Goal: Task Accomplishment & Management: Manage account settings

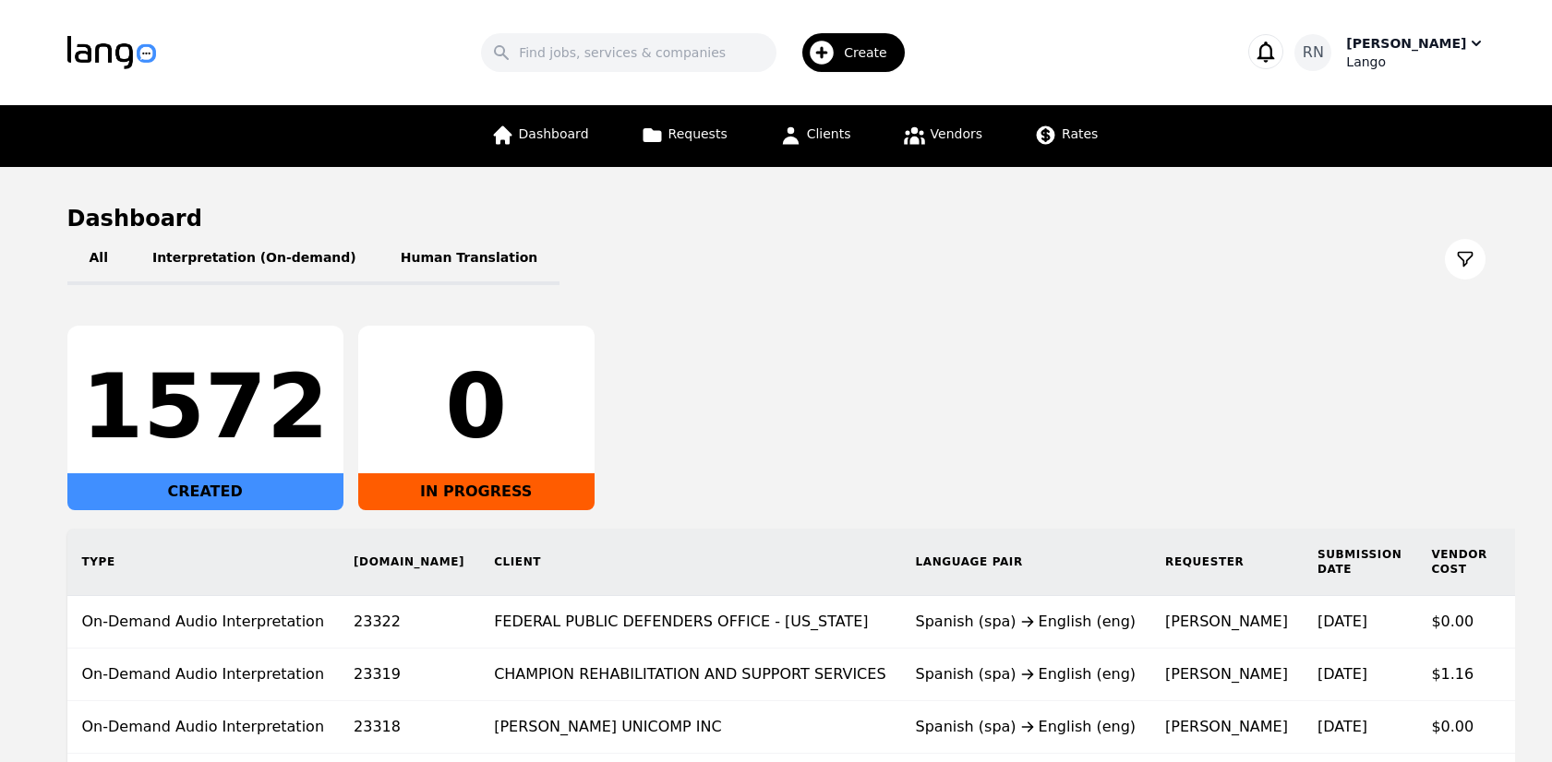
click at [1475, 42] on icon "button" at bounding box center [1476, 43] width 18 height 18
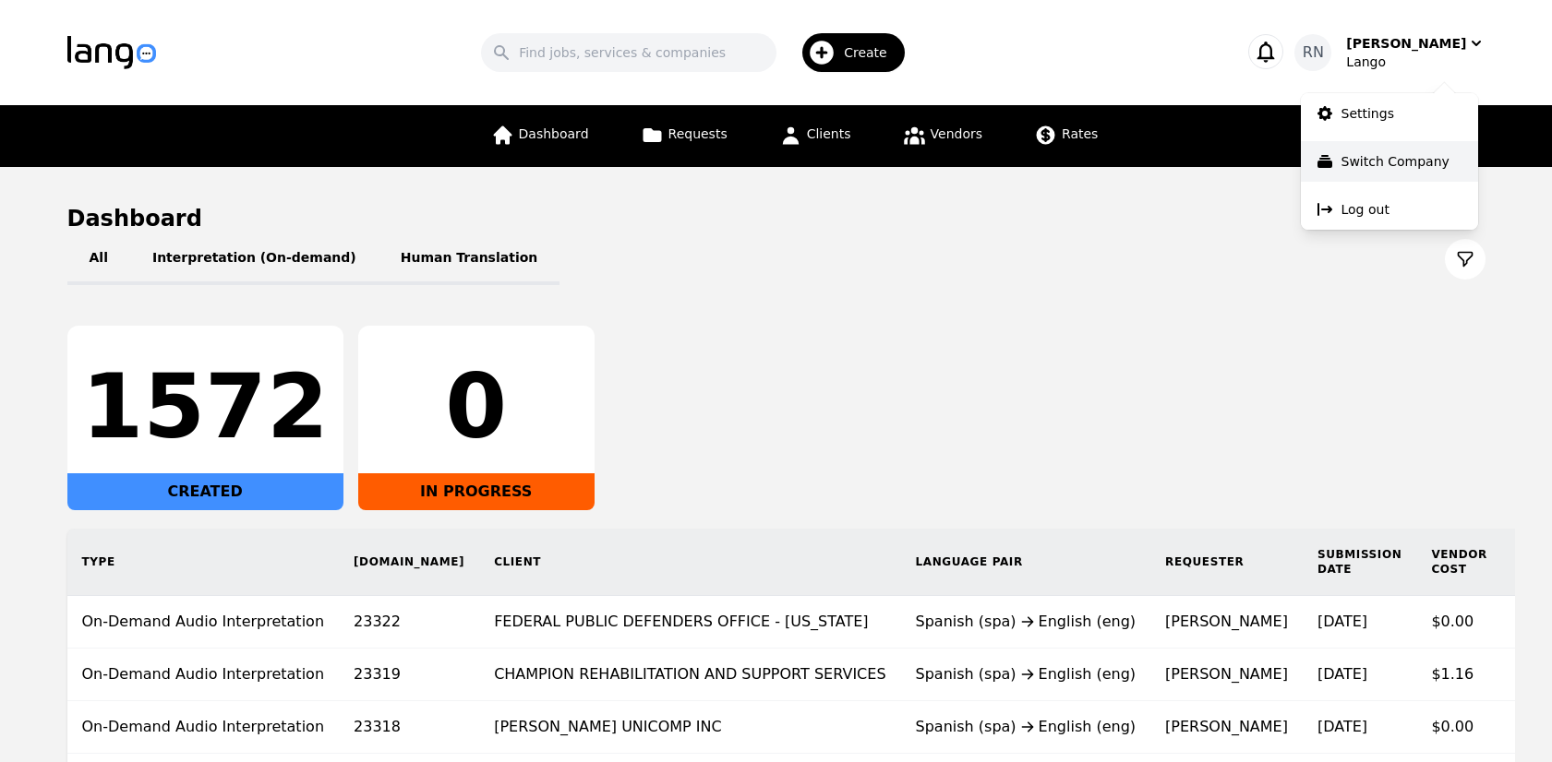
click at [1396, 160] on p "Switch Company" at bounding box center [1395, 161] width 108 height 18
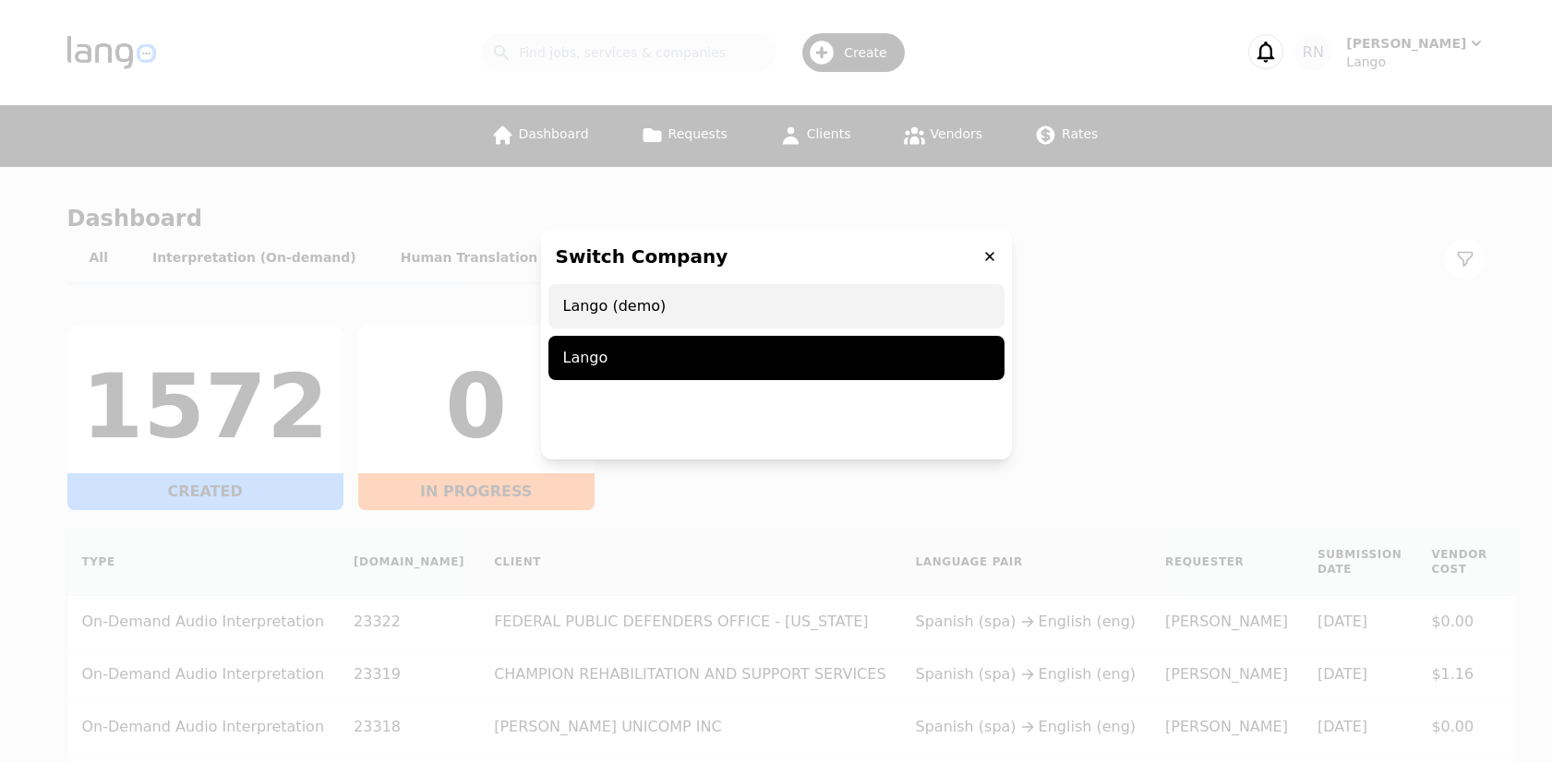
click at [877, 305] on span "Lango (demo)" at bounding box center [776, 306] width 456 height 44
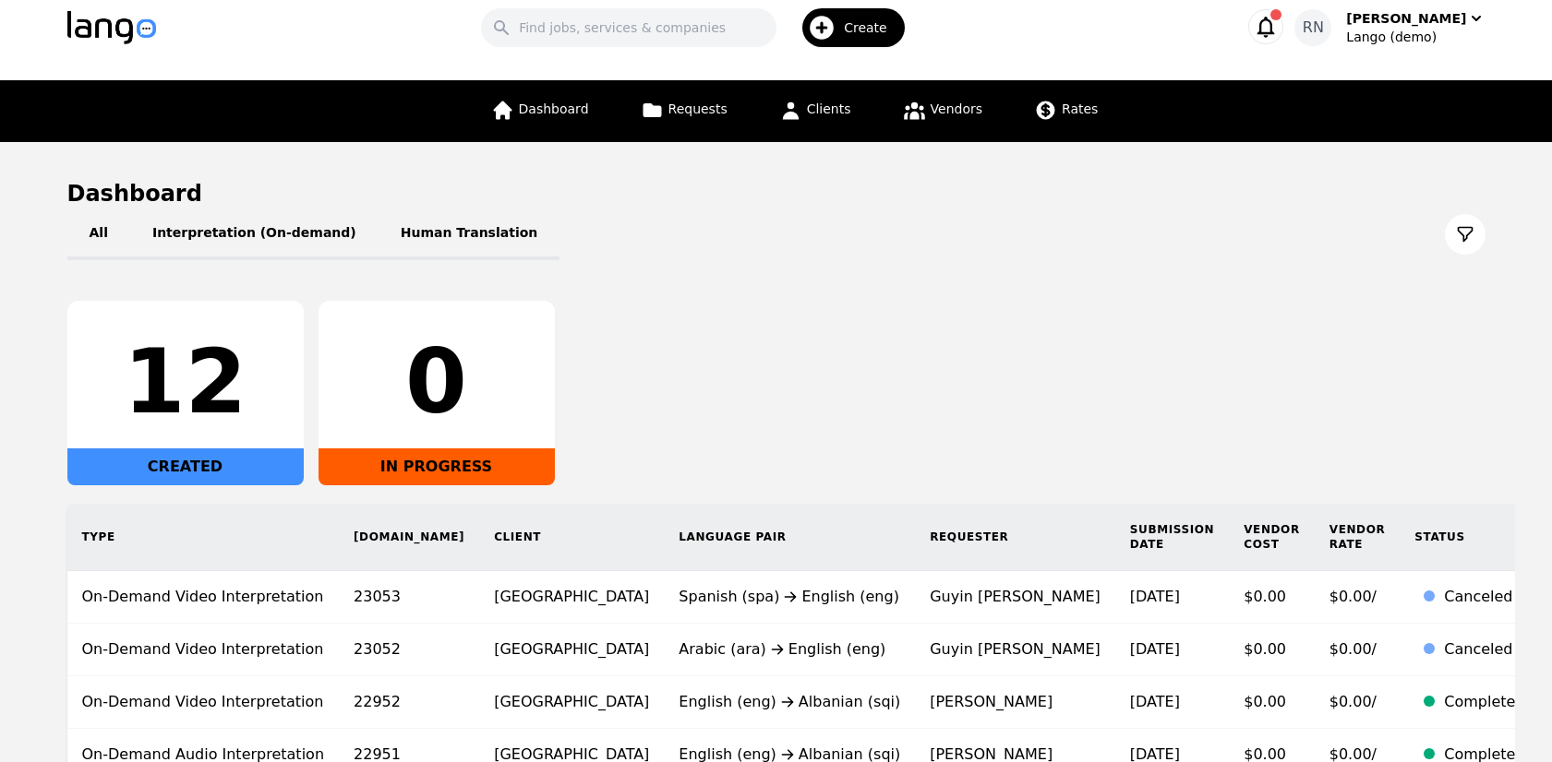
scroll to position [13, 0]
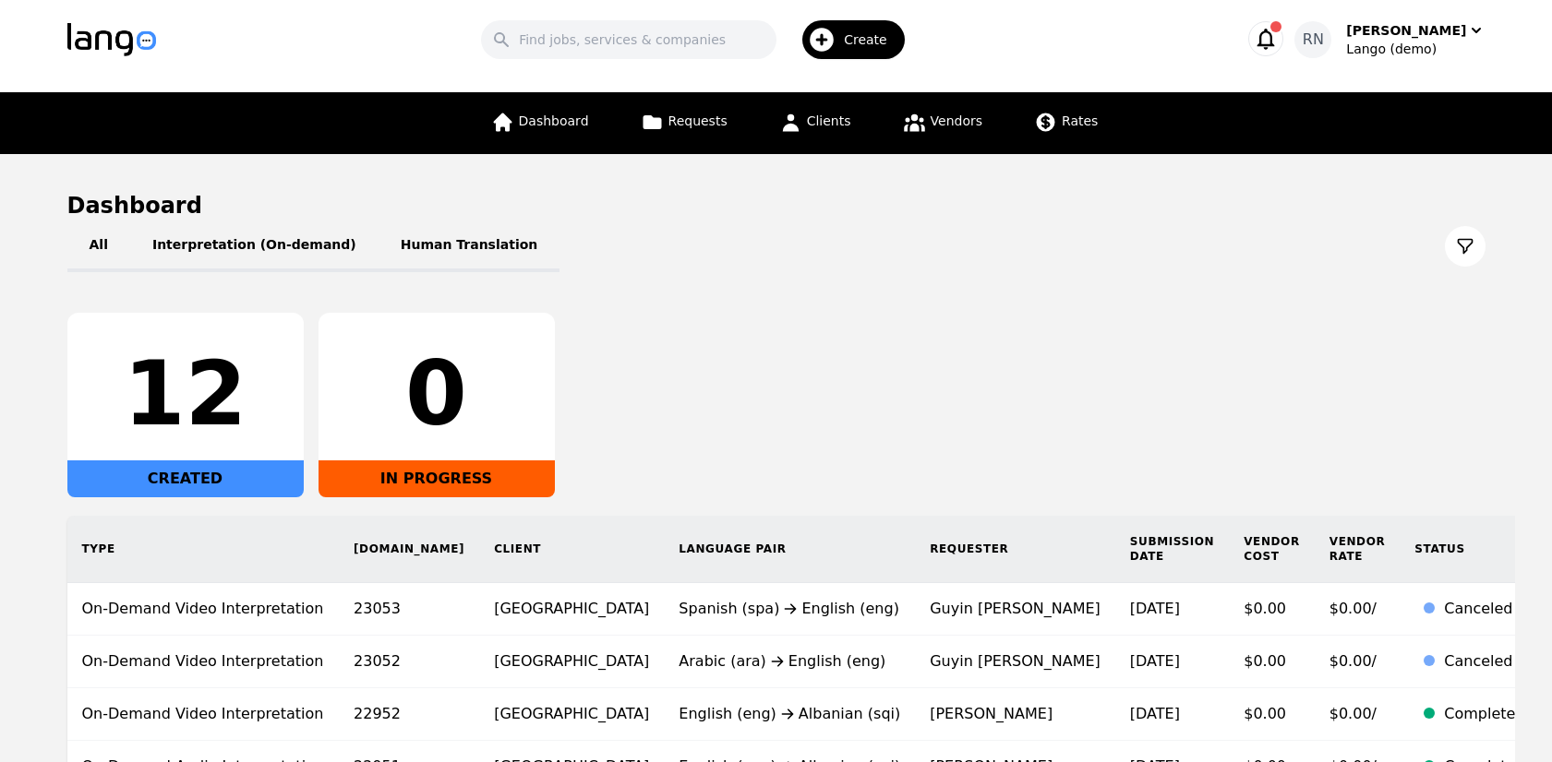
click at [836, 46] on icon "button" at bounding box center [822, 40] width 30 height 30
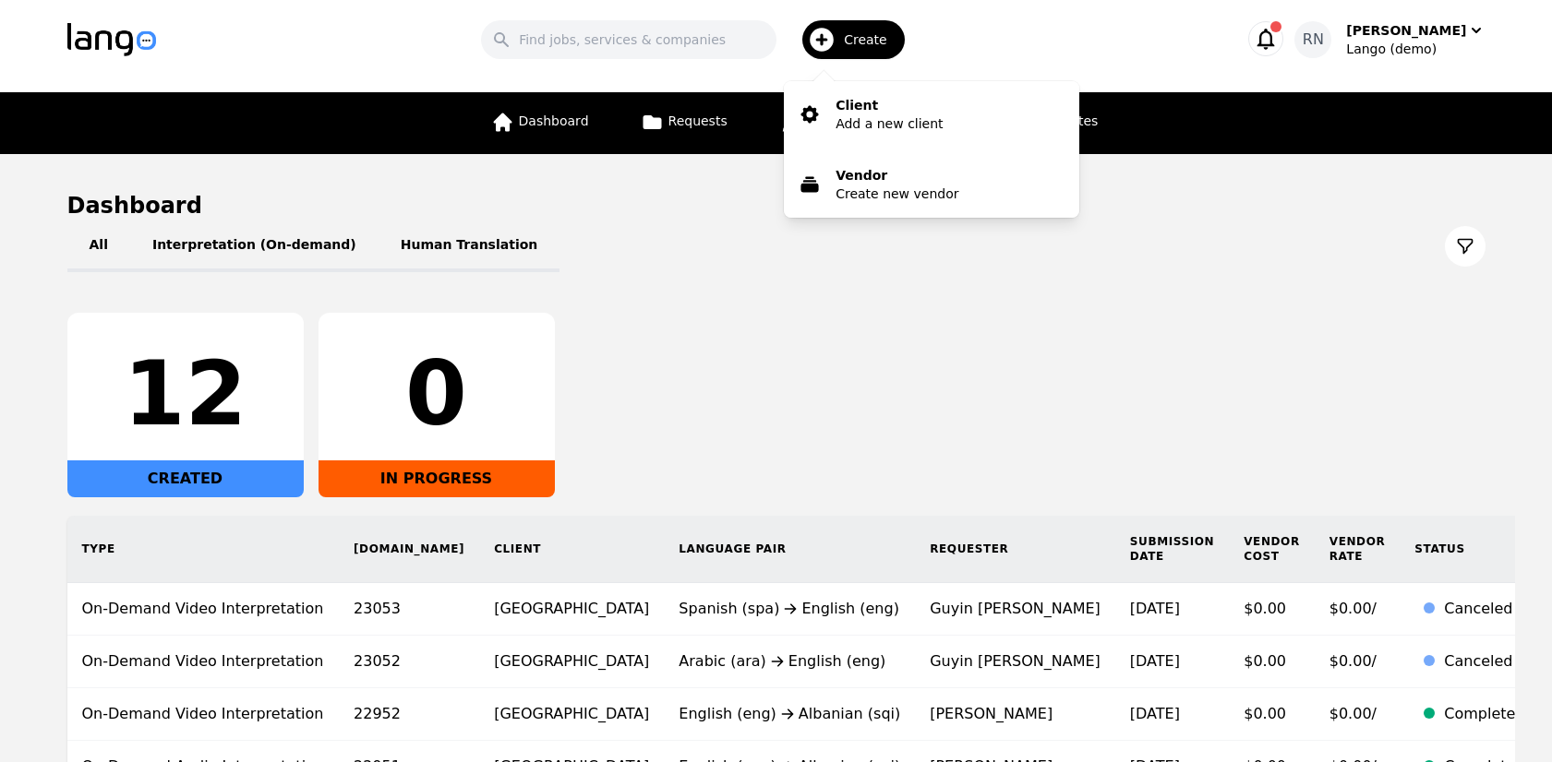
click at [682, 218] on h1 "Dashboard" at bounding box center [776, 206] width 1418 height 30
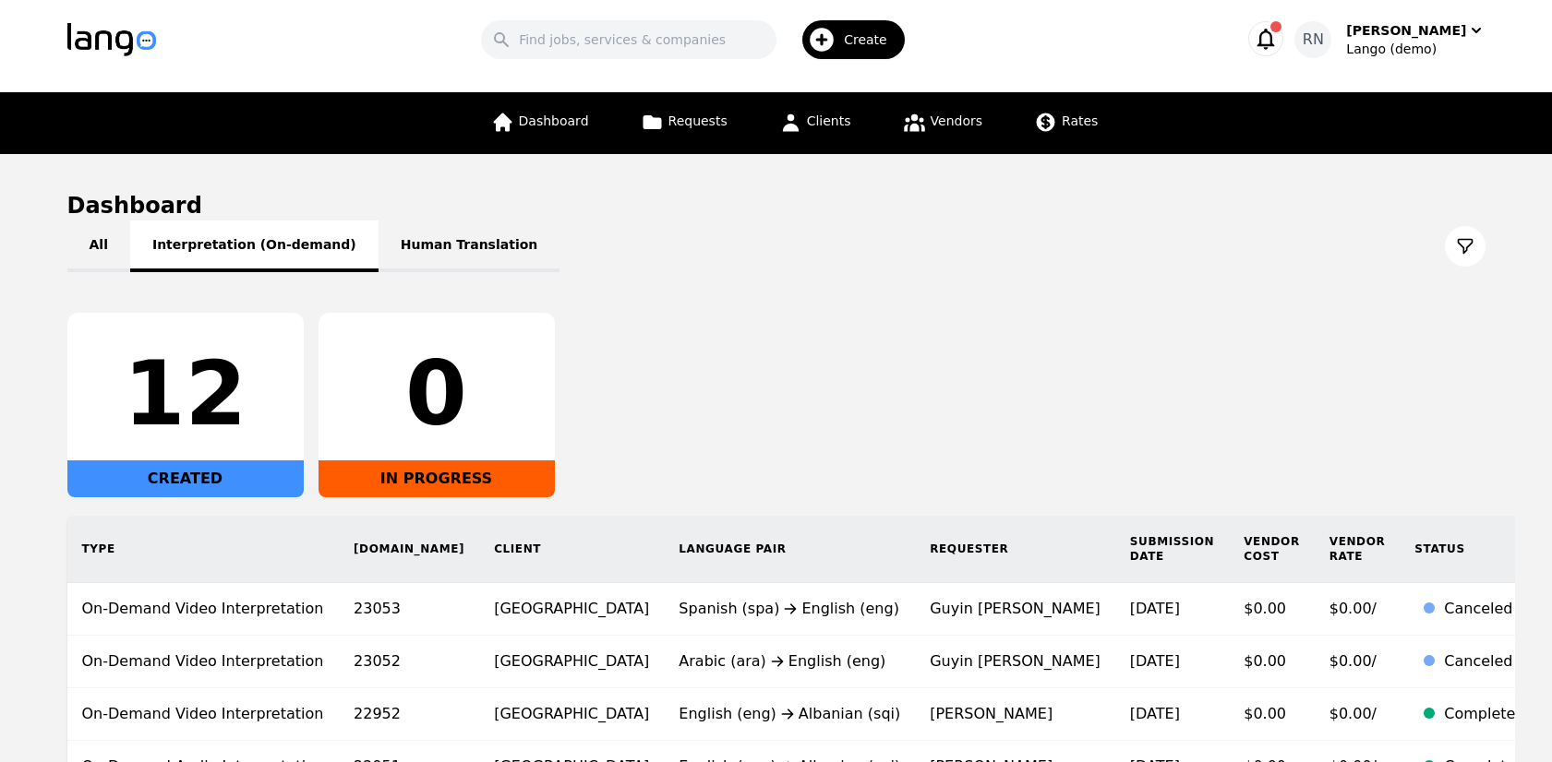
click at [252, 242] on button "Interpretation (On-demand)" at bounding box center [254, 247] width 248 height 52
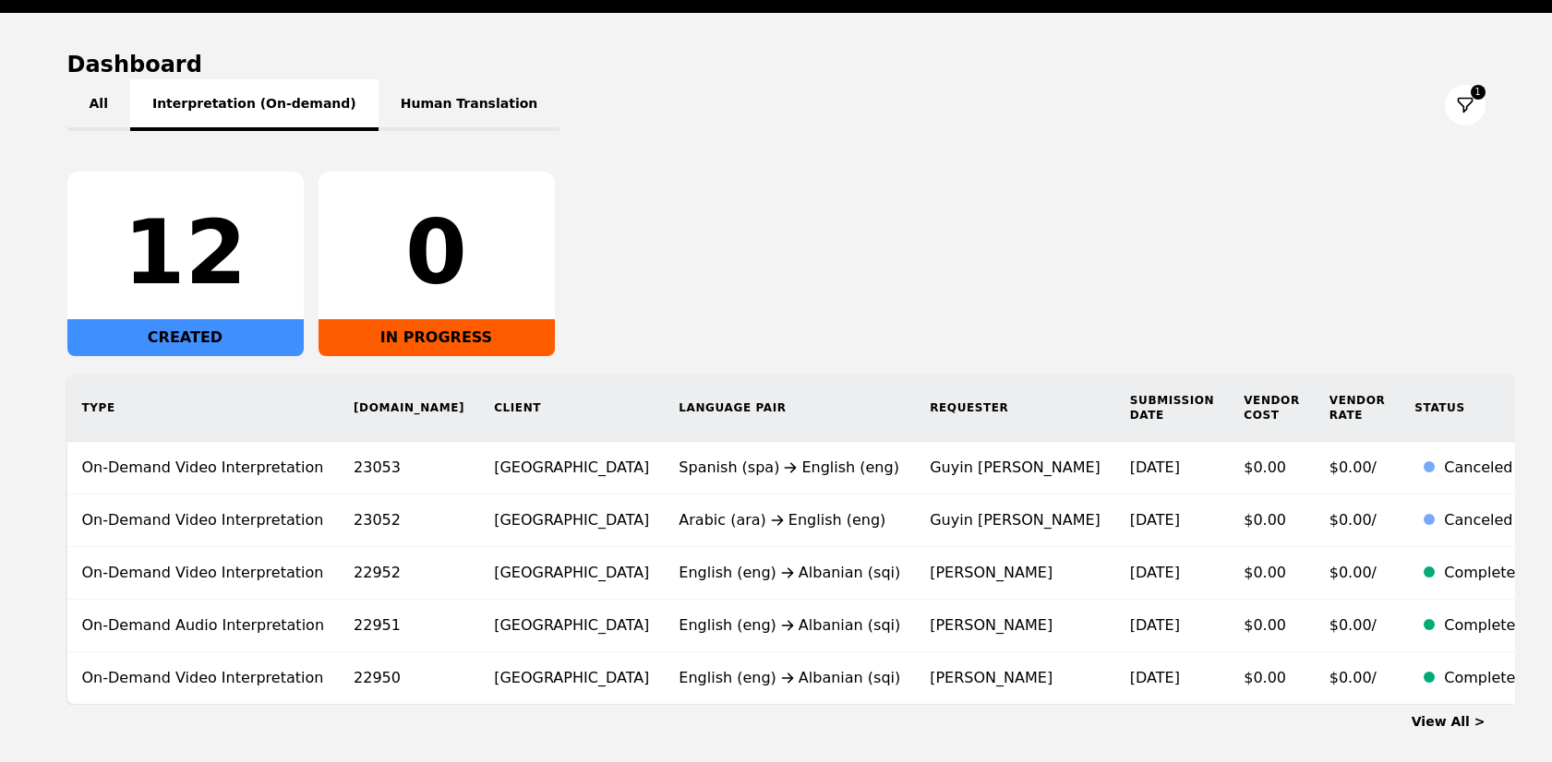
scroll to position [135, 0]
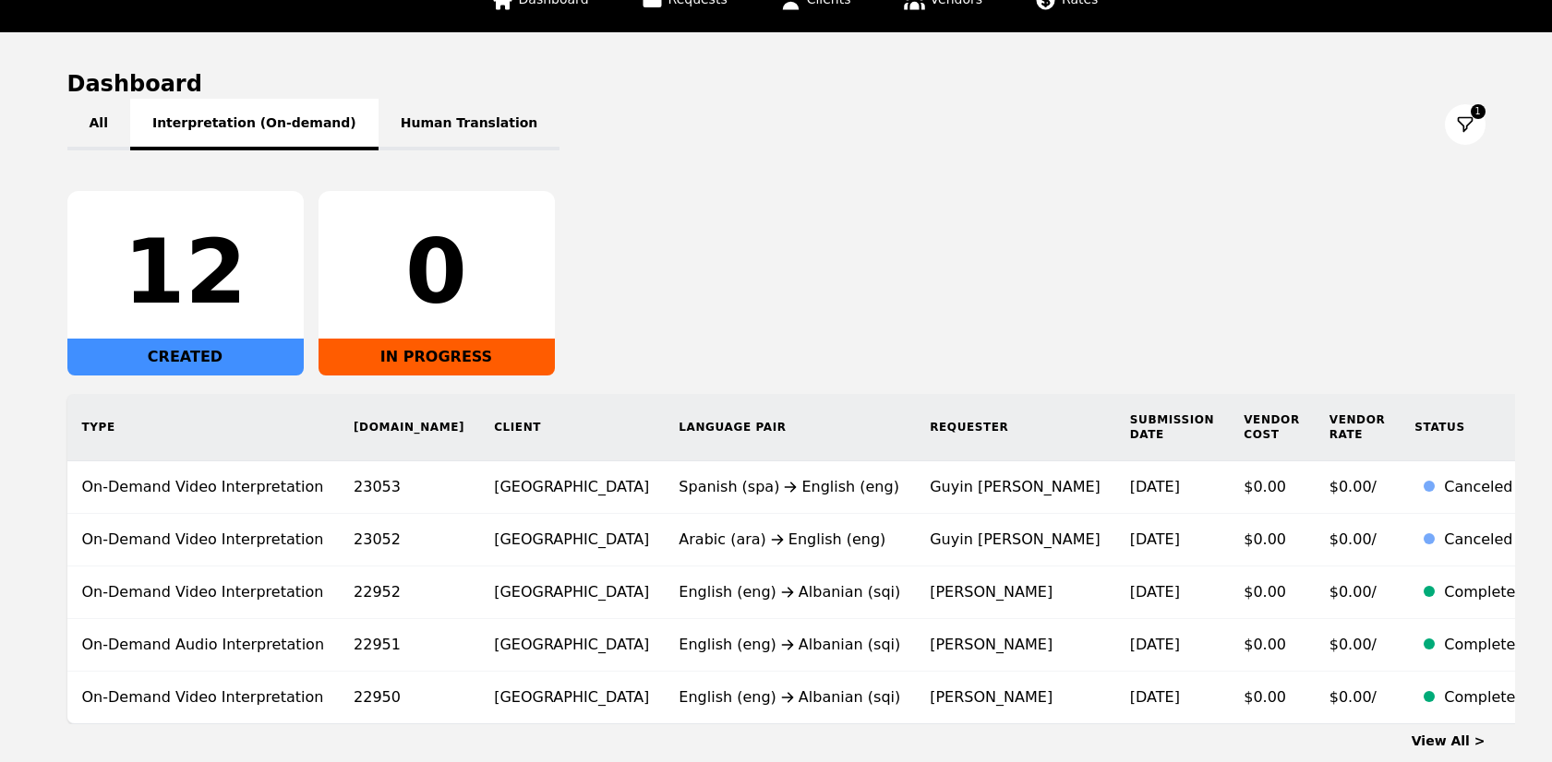
click at [298, 120] on button "Interpretation (On-demand)" at bounding box center [254, 125] width 248 height 52
click at [279, 124] on button "Interpretation (On-demand)" at bounding box center [254, 125] width 248 height 52
click at [276, 124] on button "Interpretation (On-demand)" at bounding box center [254, 125] width 248 height 52
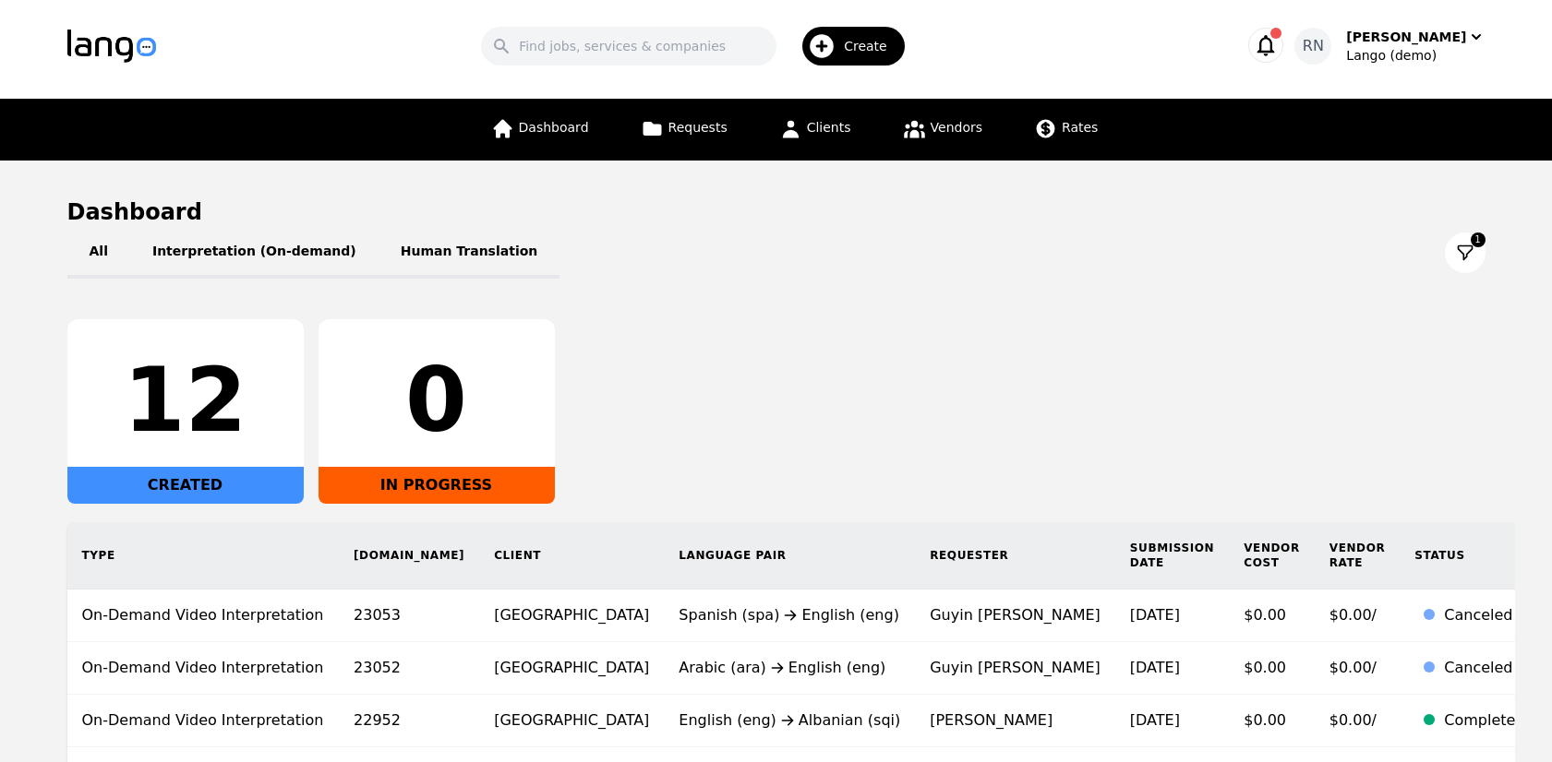
scroll to position [2, 0]
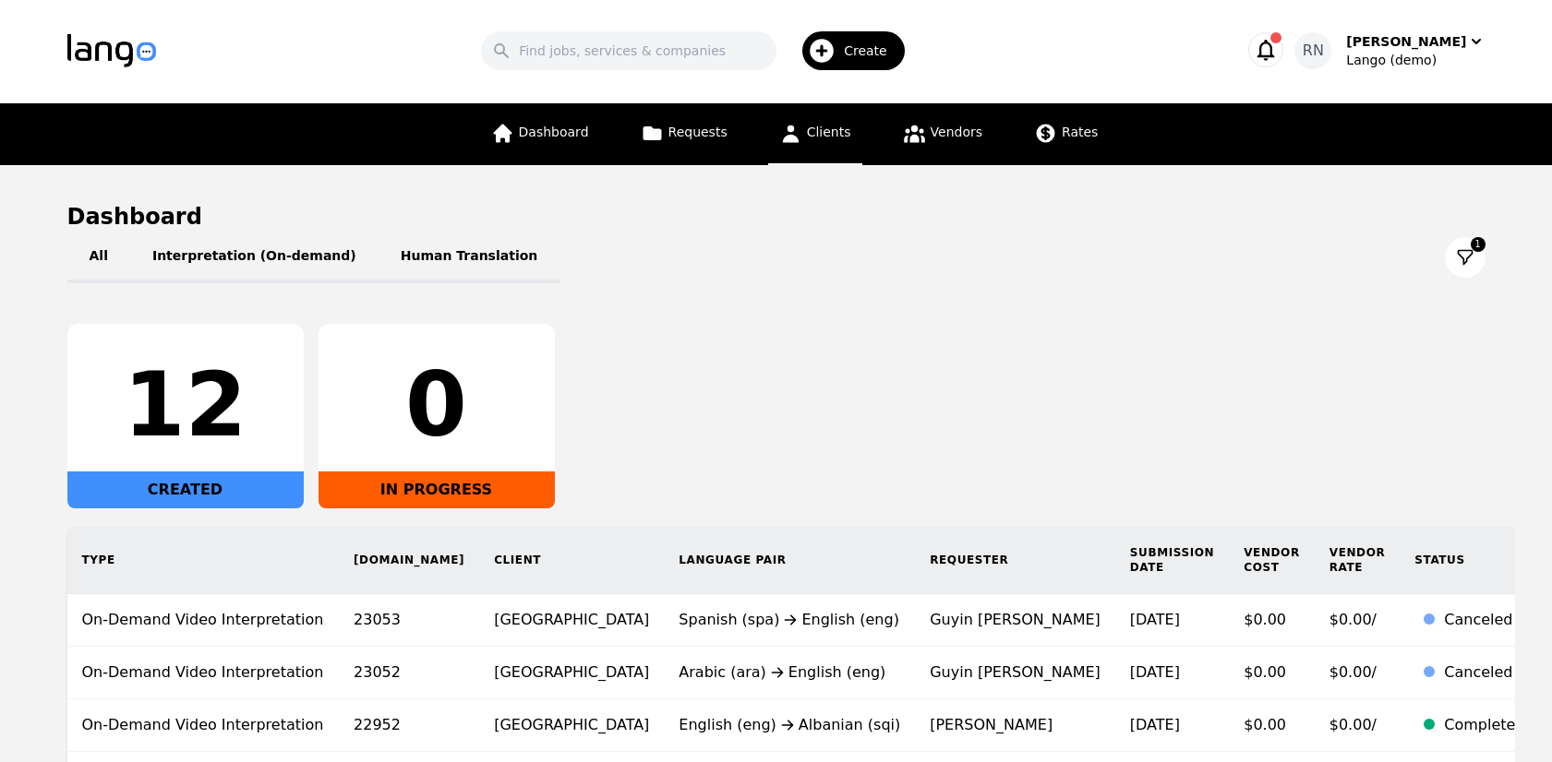
click at [821, 128] on span "Clients" at bounding box center [829, 132] width 44 height 15
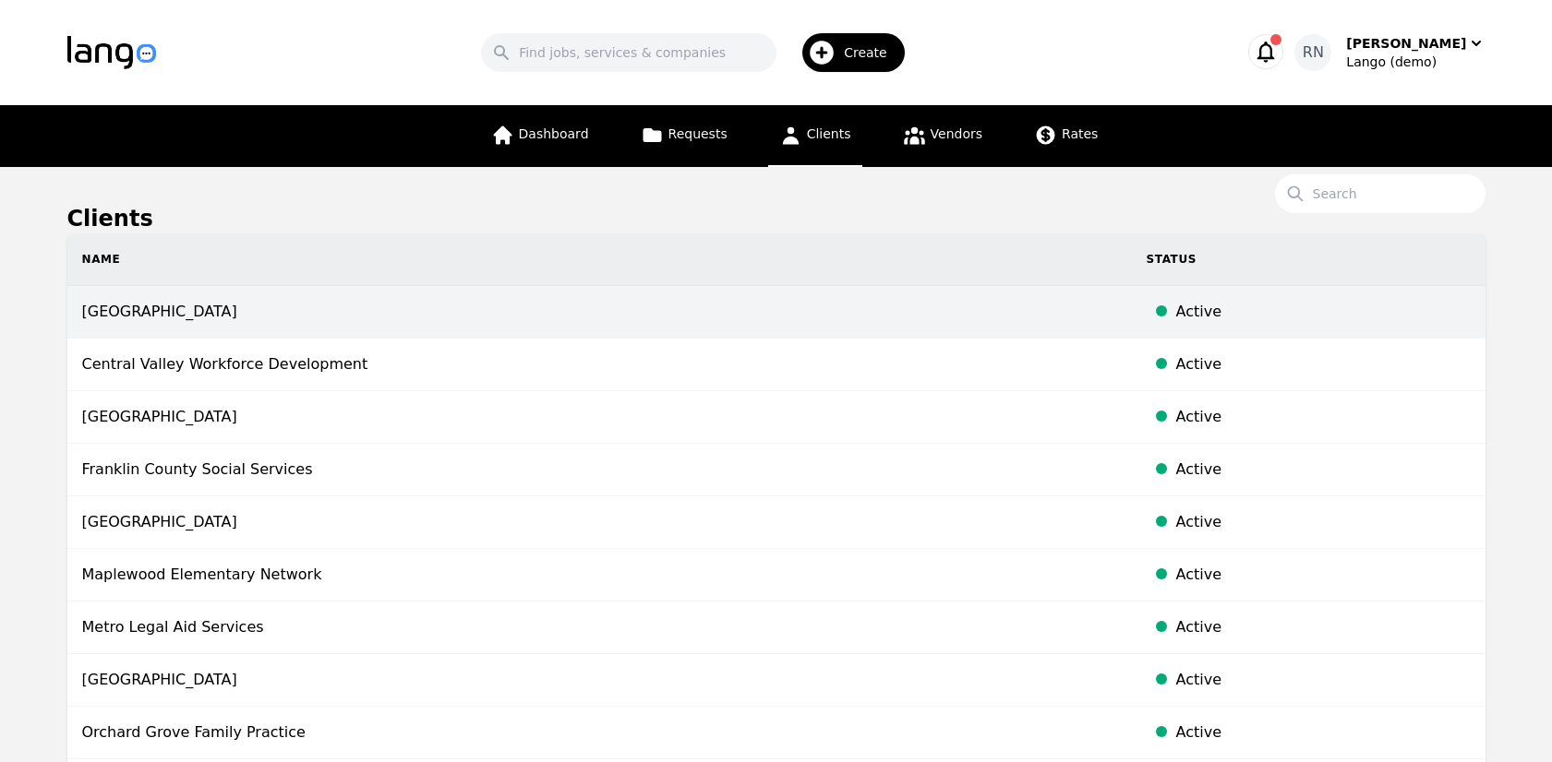
click at [270, 309] on td "Canyon Ridge School District" at bounding box center [599, 312] width 1064 height 53
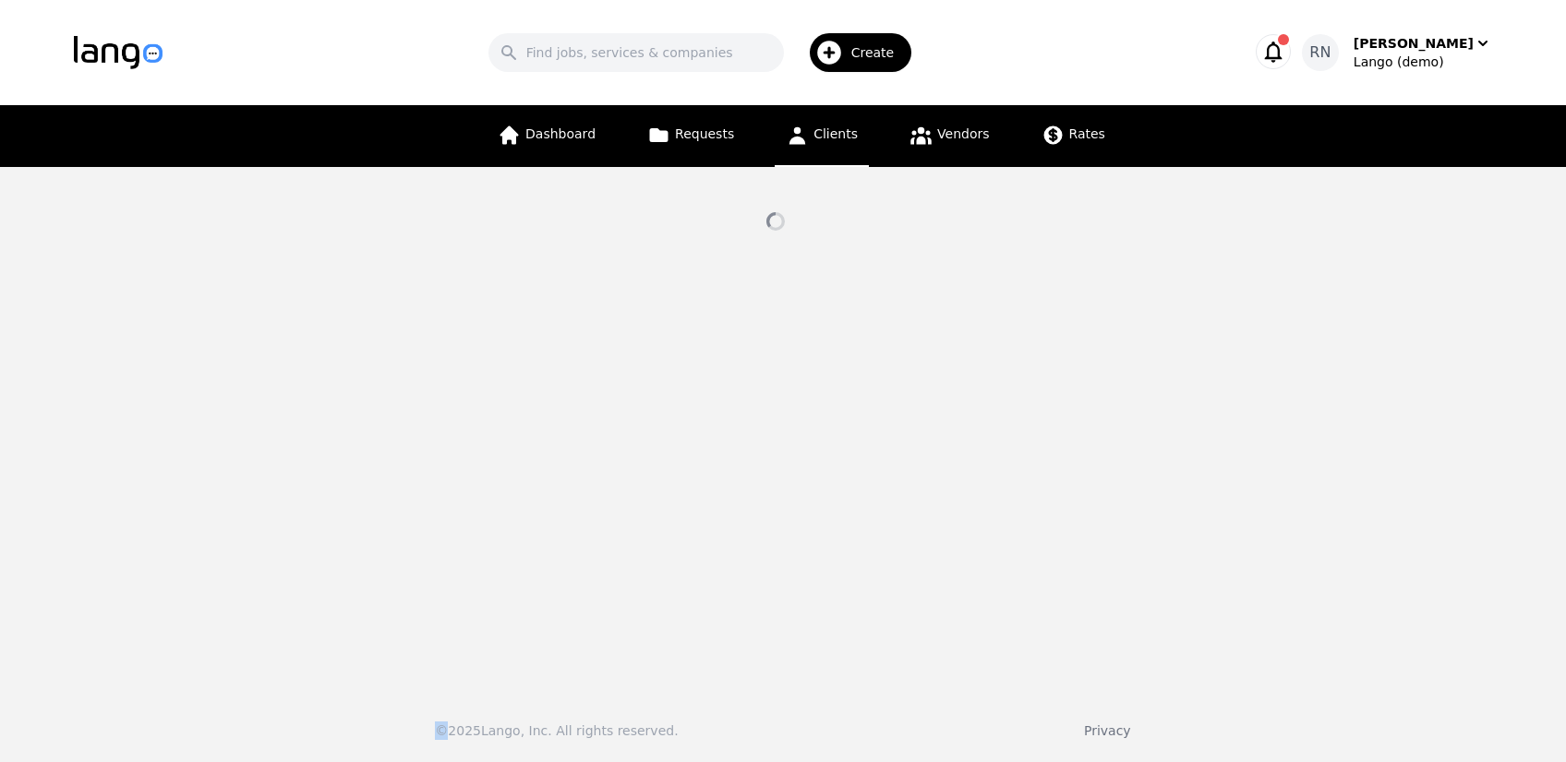
click at [270, 309] on main at bounding box center [783, 422] width 1566 height 510
select select "active"
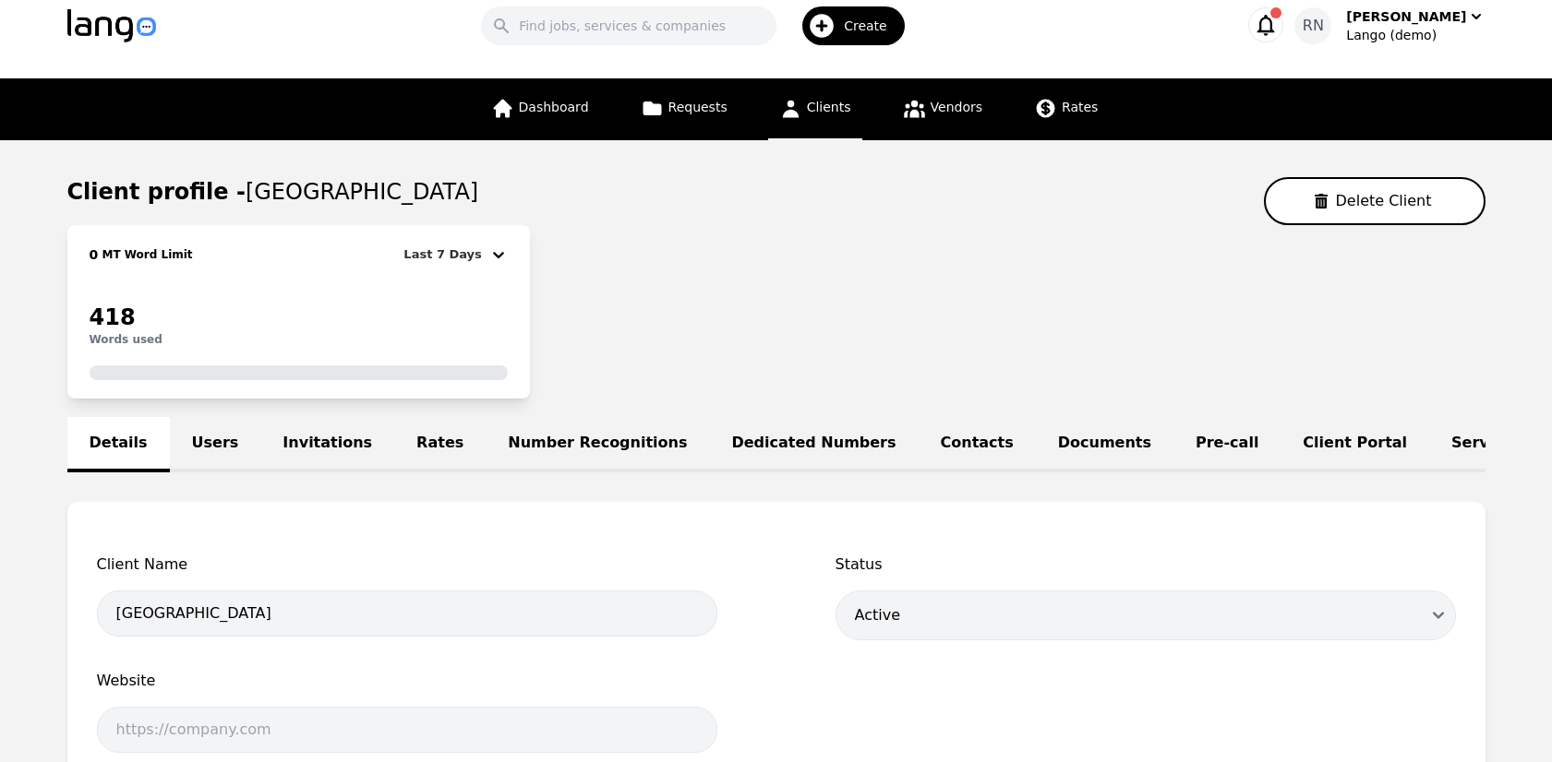
scroll to position [59, 0]
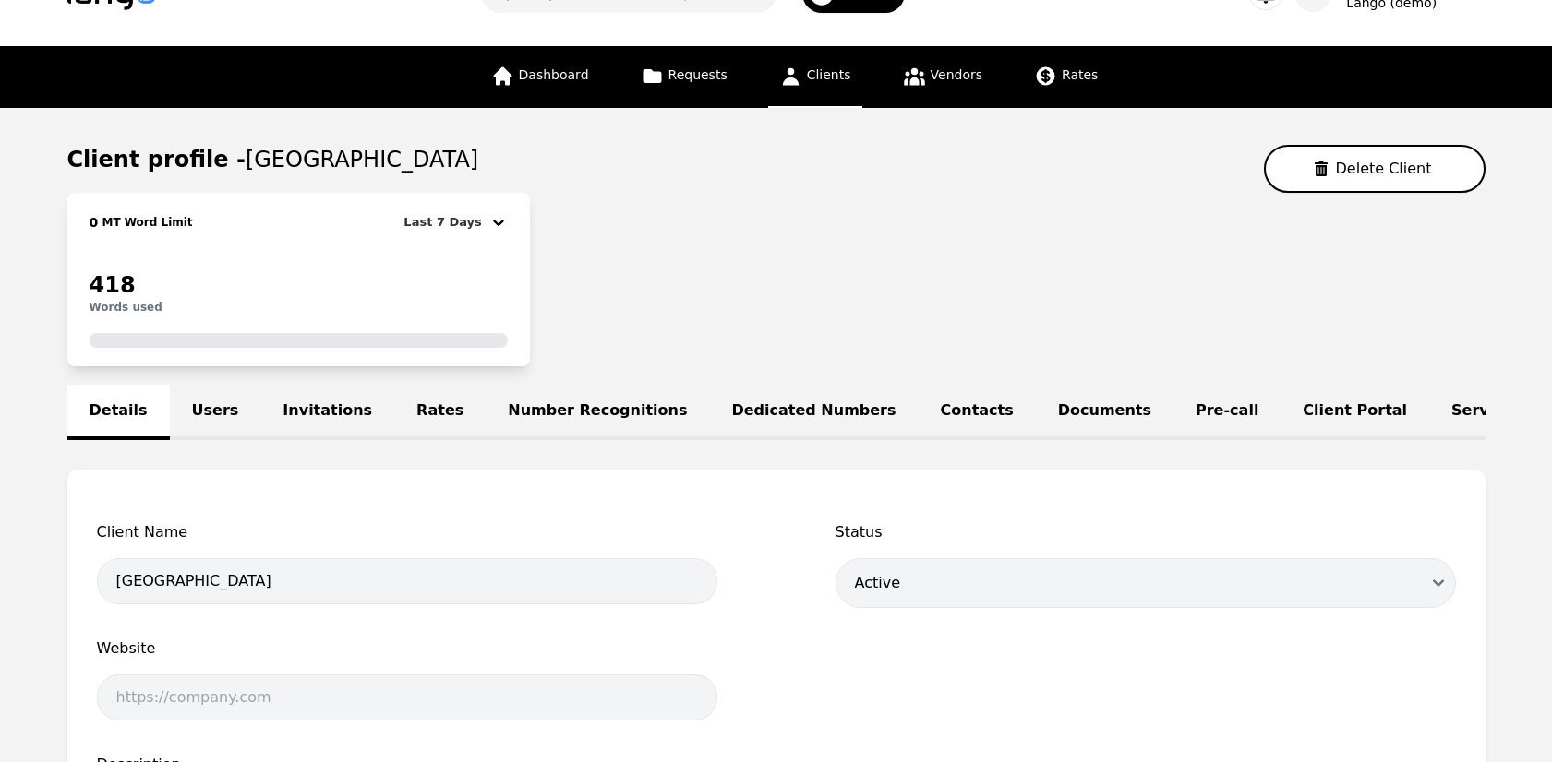
click at [212, 405] on link "Users" at bounding box center [215, 412] width 91 height 55
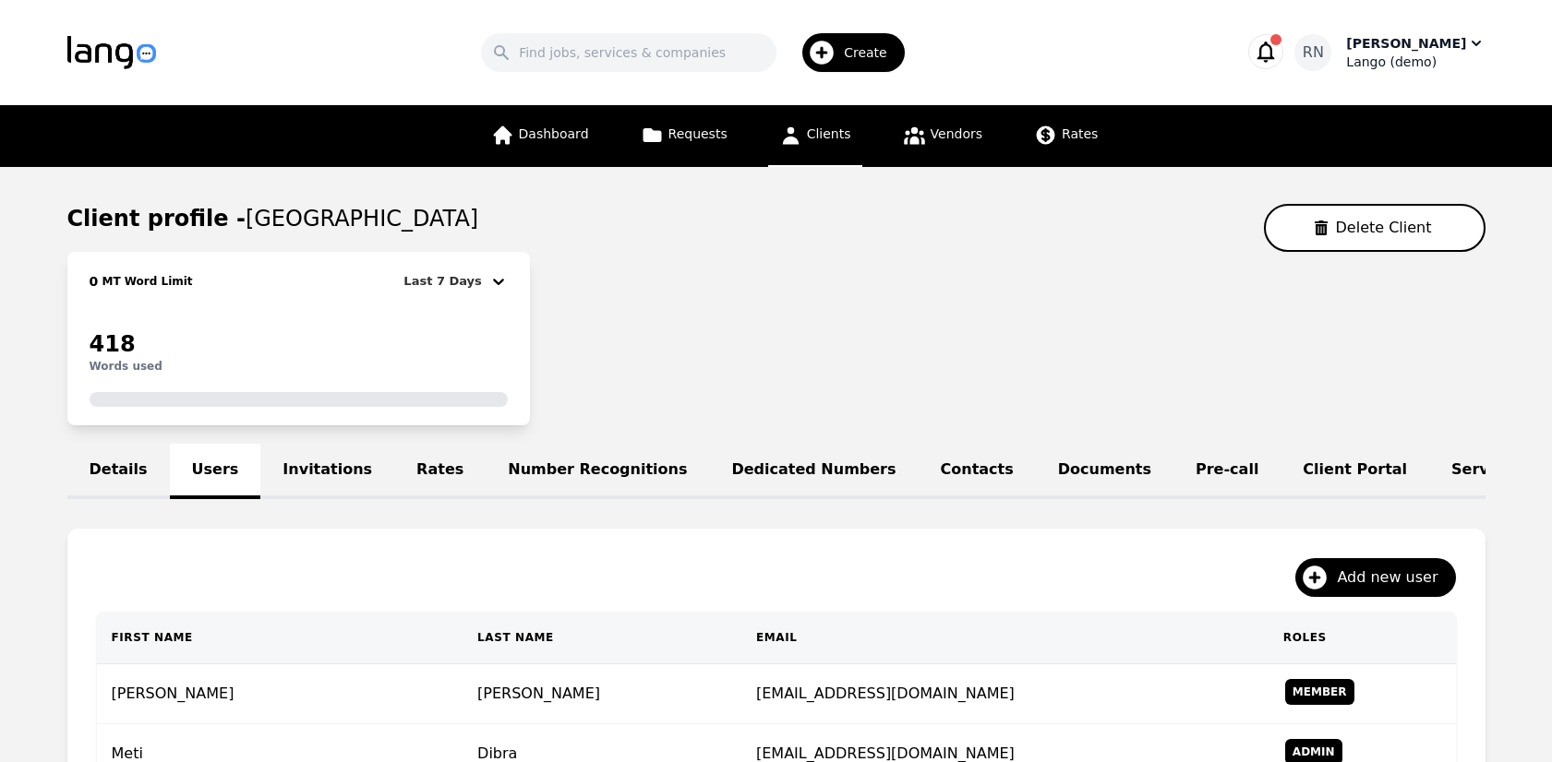
click at [1476, 42] on icon "button" at bounding box center [1476, 43] width 18 height 18
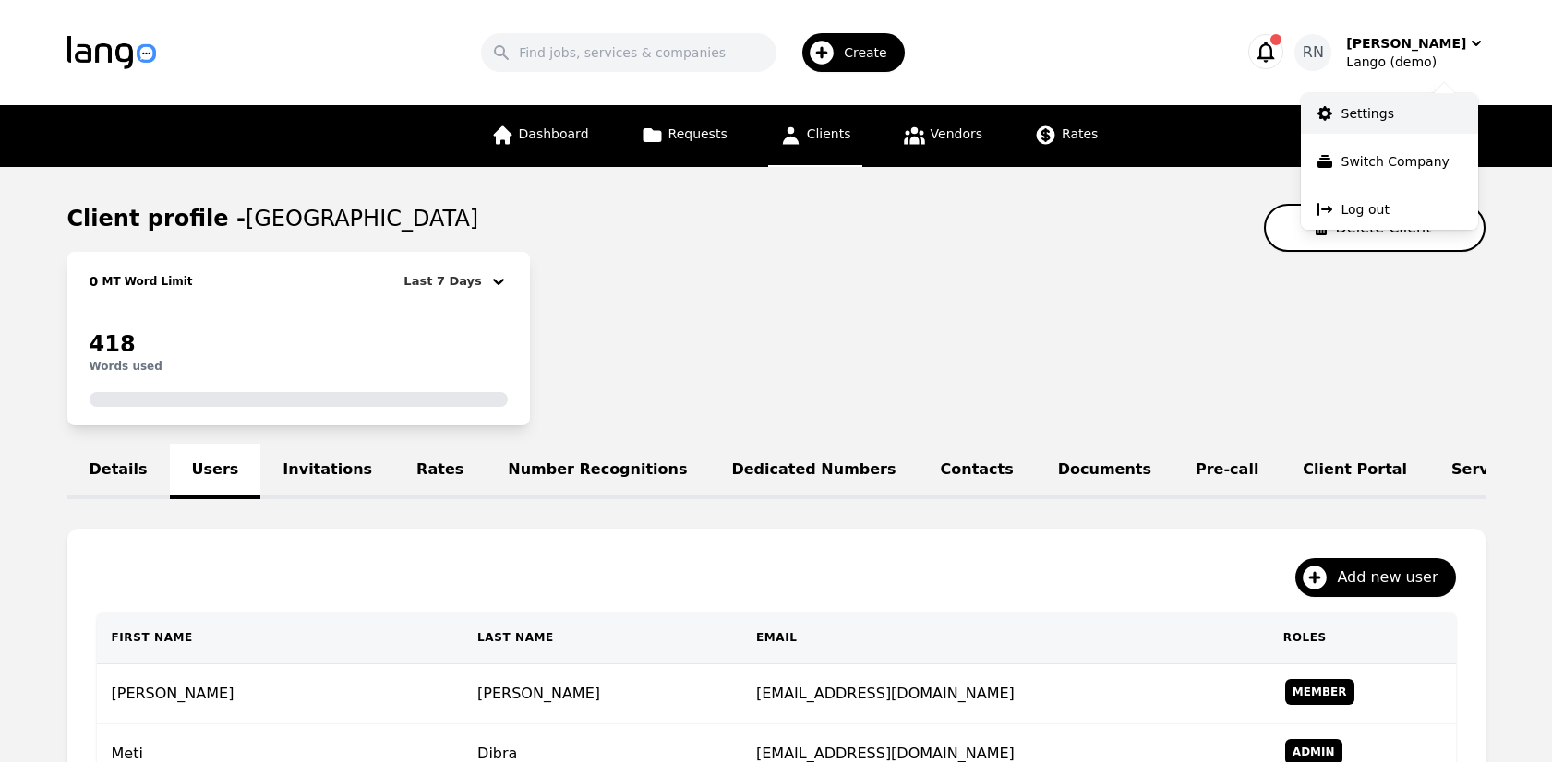
click at [1369, 109] on p "Settings" at bounding box center [1367, 113] width 53 height 18
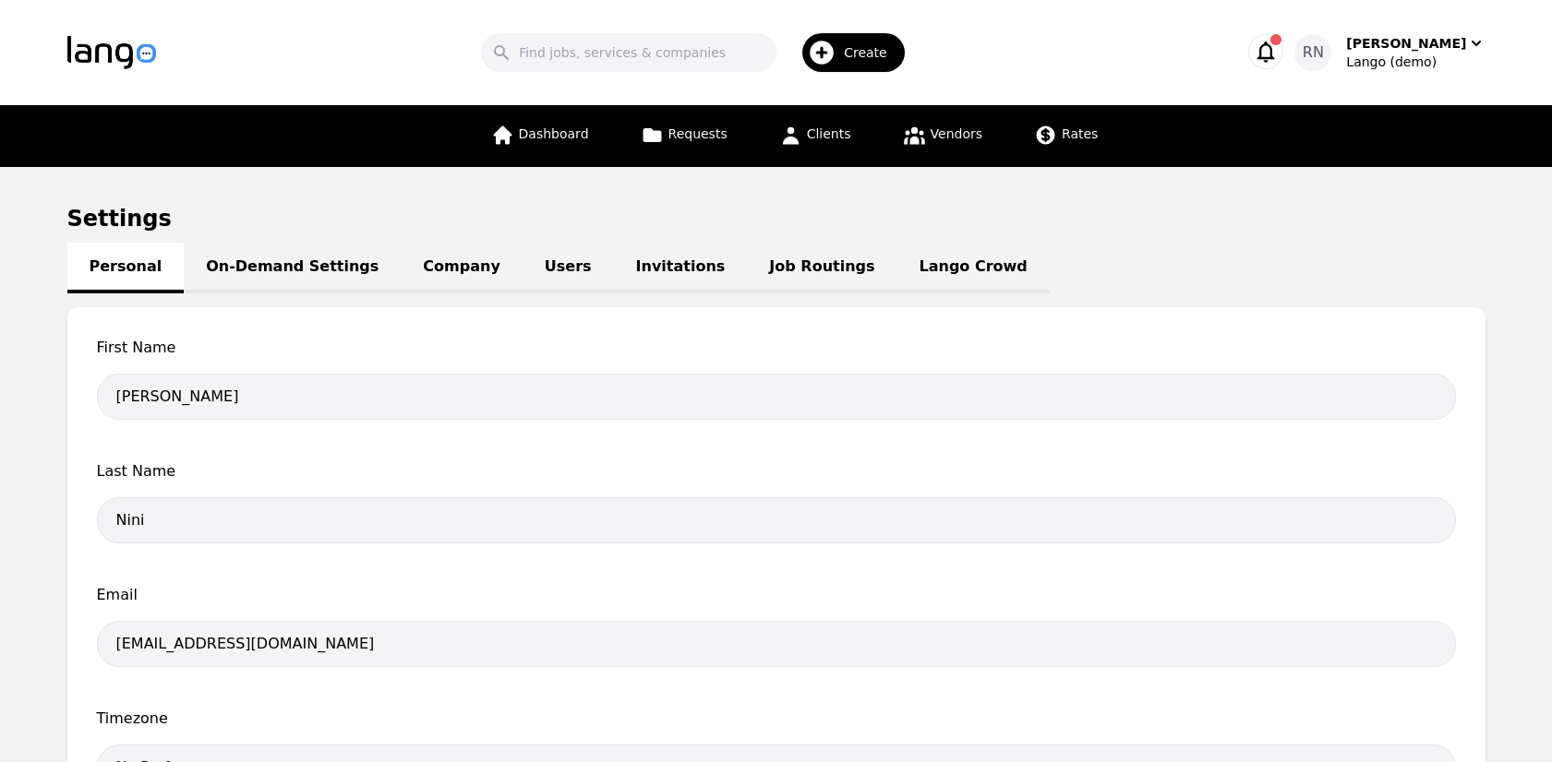
click at [918, 262] on link "Lango Crowd" at bounding box center [973, 268] width 152 height 51
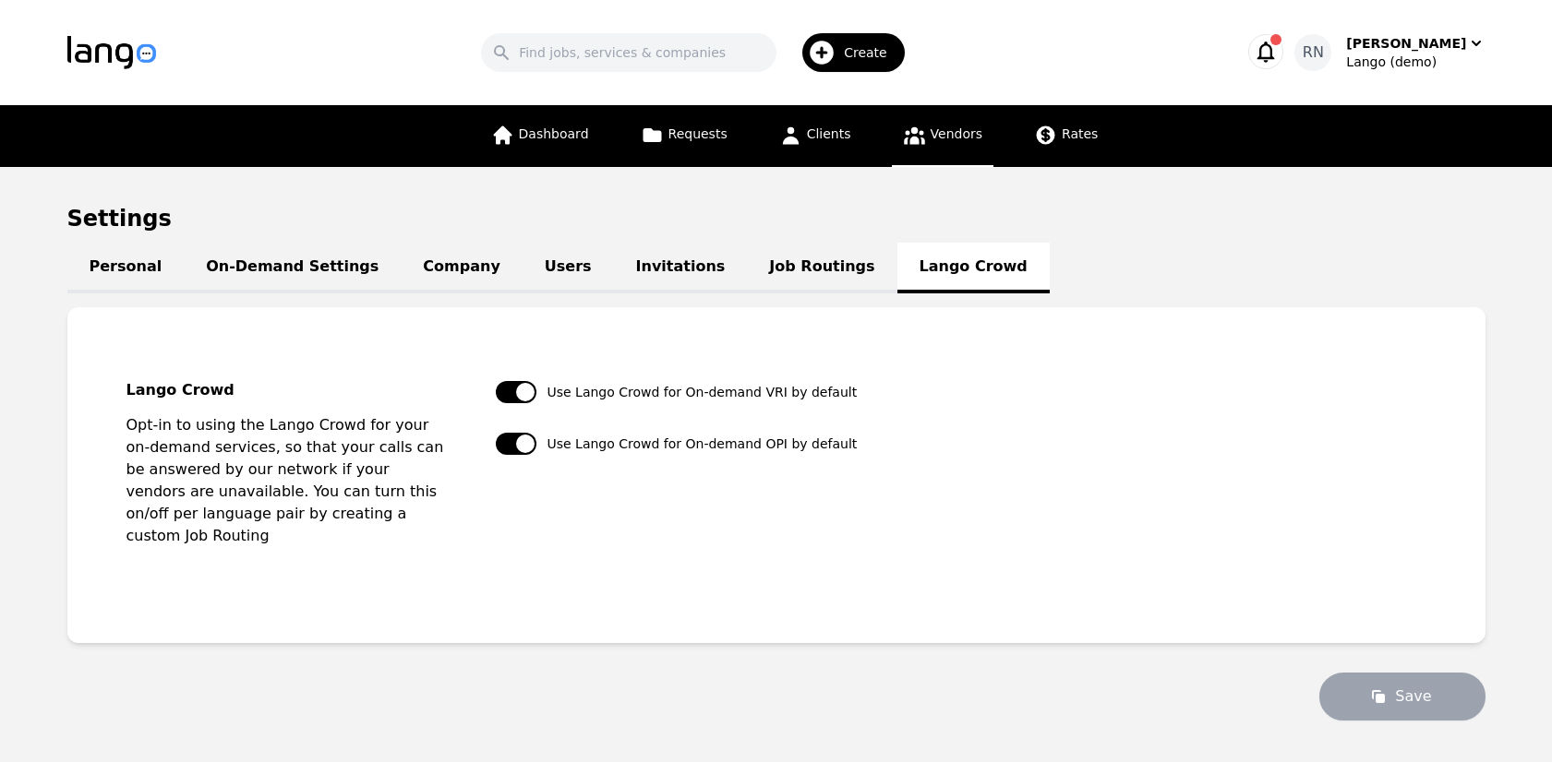
click at [949, 127] on span "Vendors" at bounding box center [956, 133] width 52 height 15
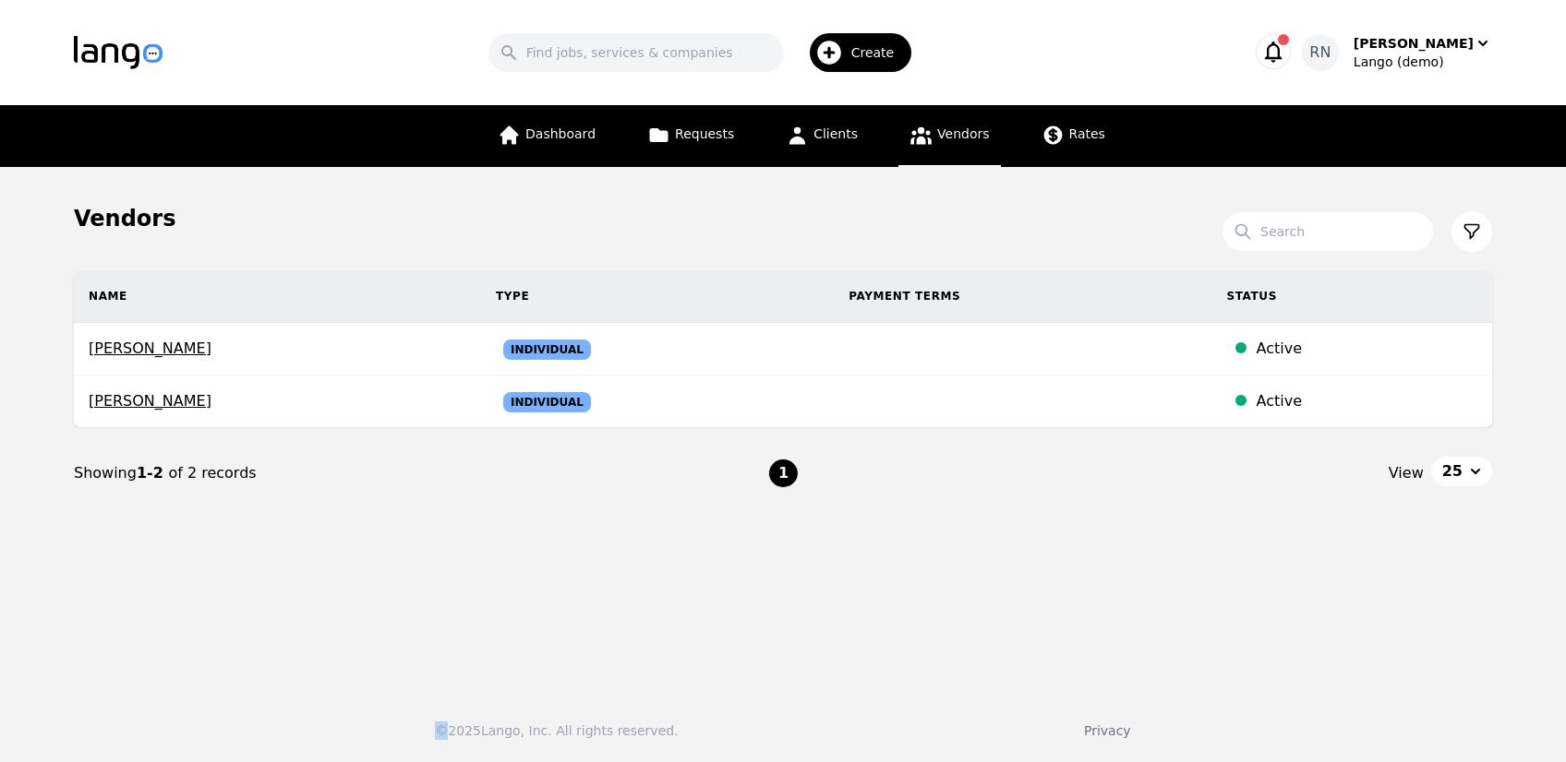
click at [880, 58] on span "Create" at bounding box center [879, 52] width 56 height 18
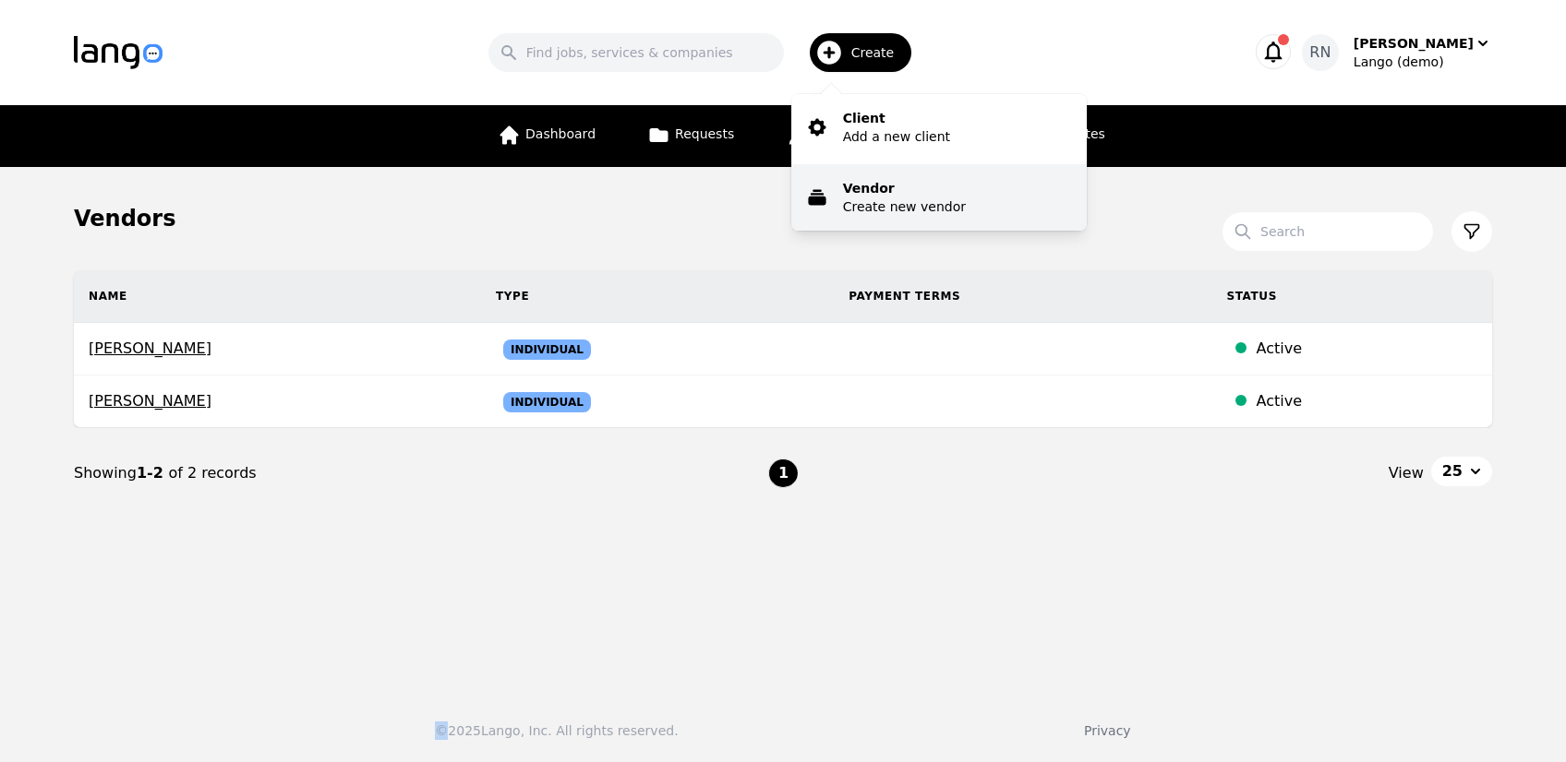
click at [877, 200] on p "Create new vendor" at bounding box center [904, 207] width 123 height 18
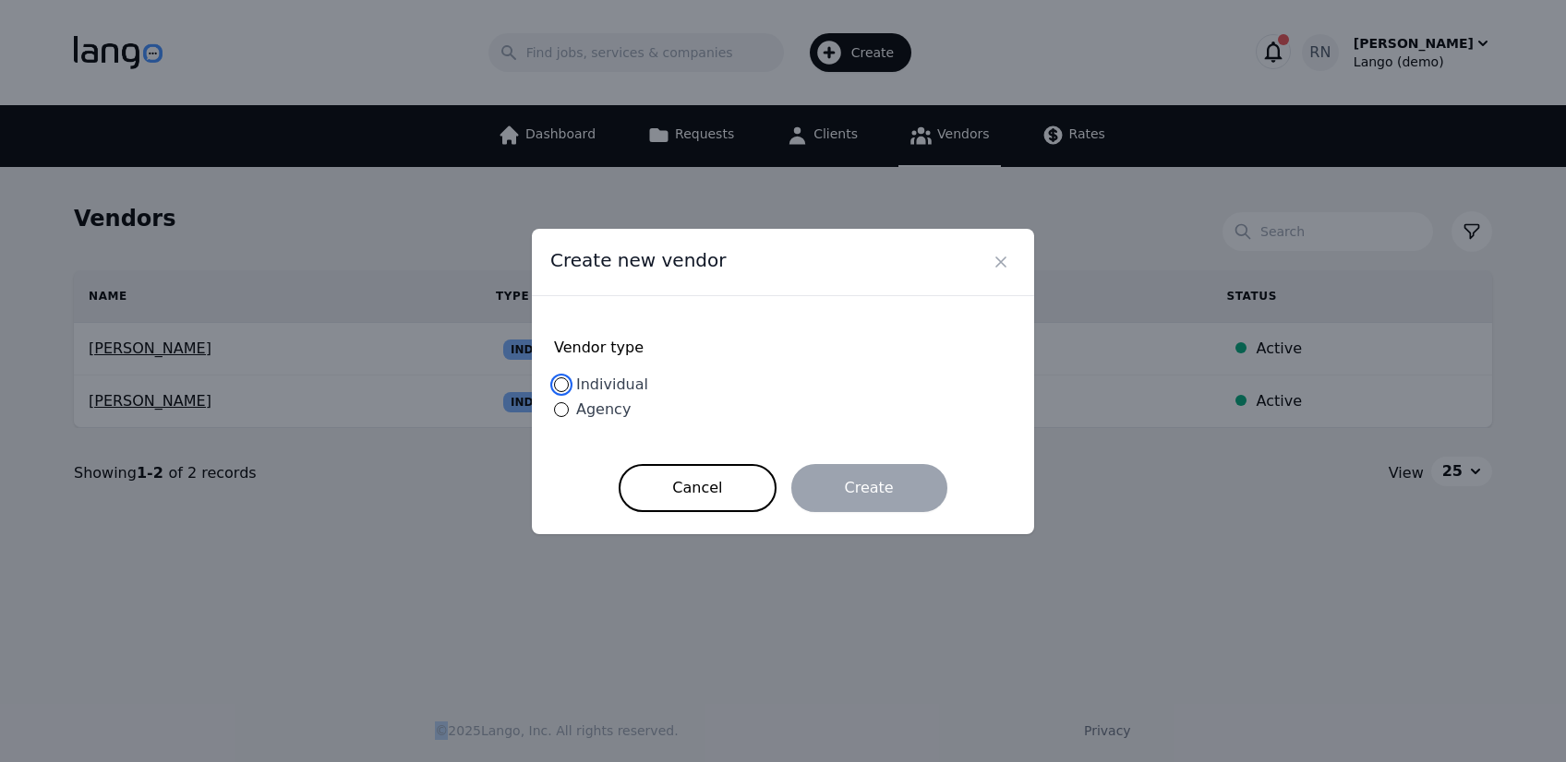
click at [562, 387] on input "Individual" at bounding box center [561, 385] width 15 height 15
radio input "true"
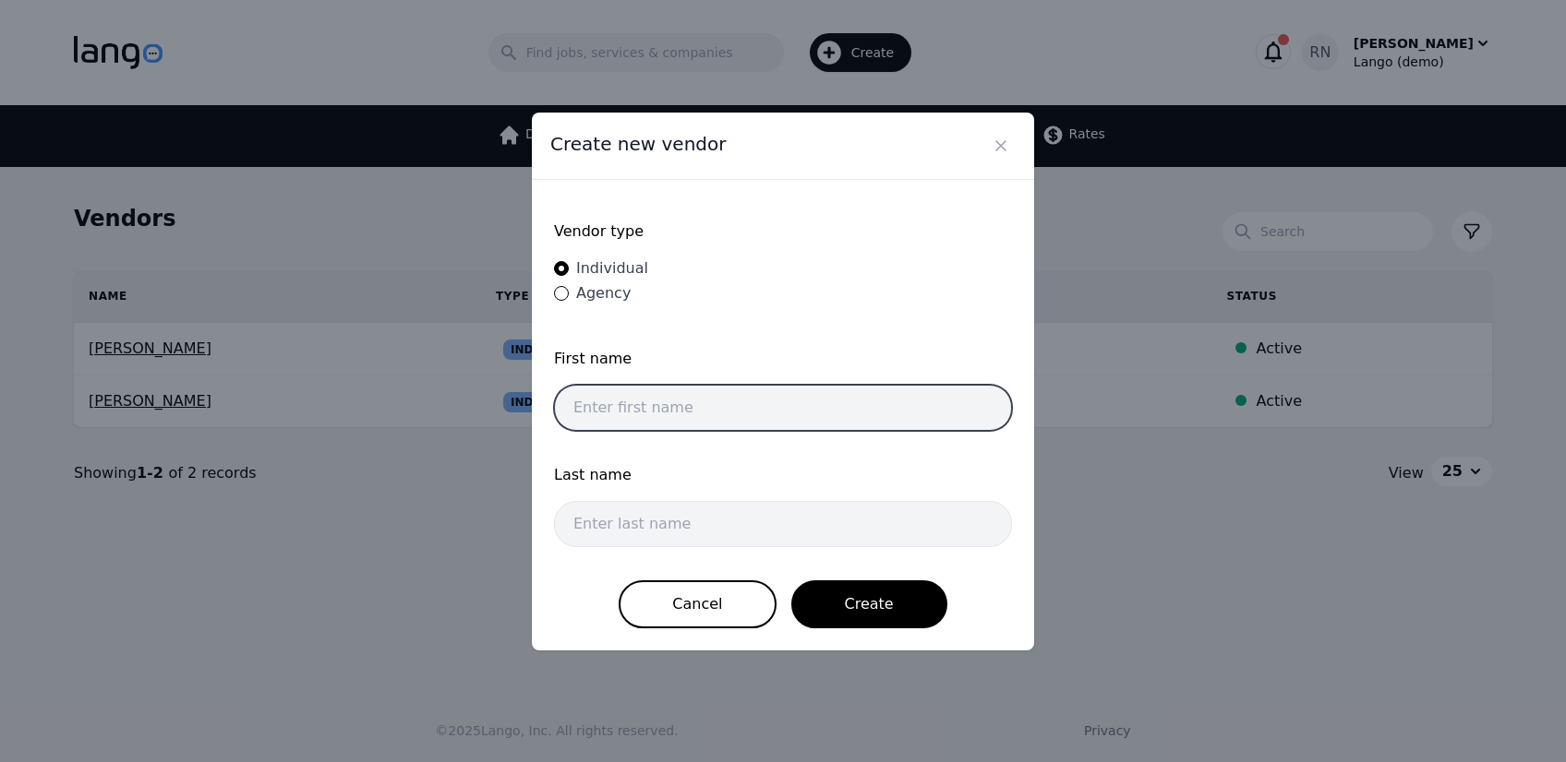
click at [609, 415] on input "text" at bounding box center [783, 408] width 458 height 46
type input "Rebeca"
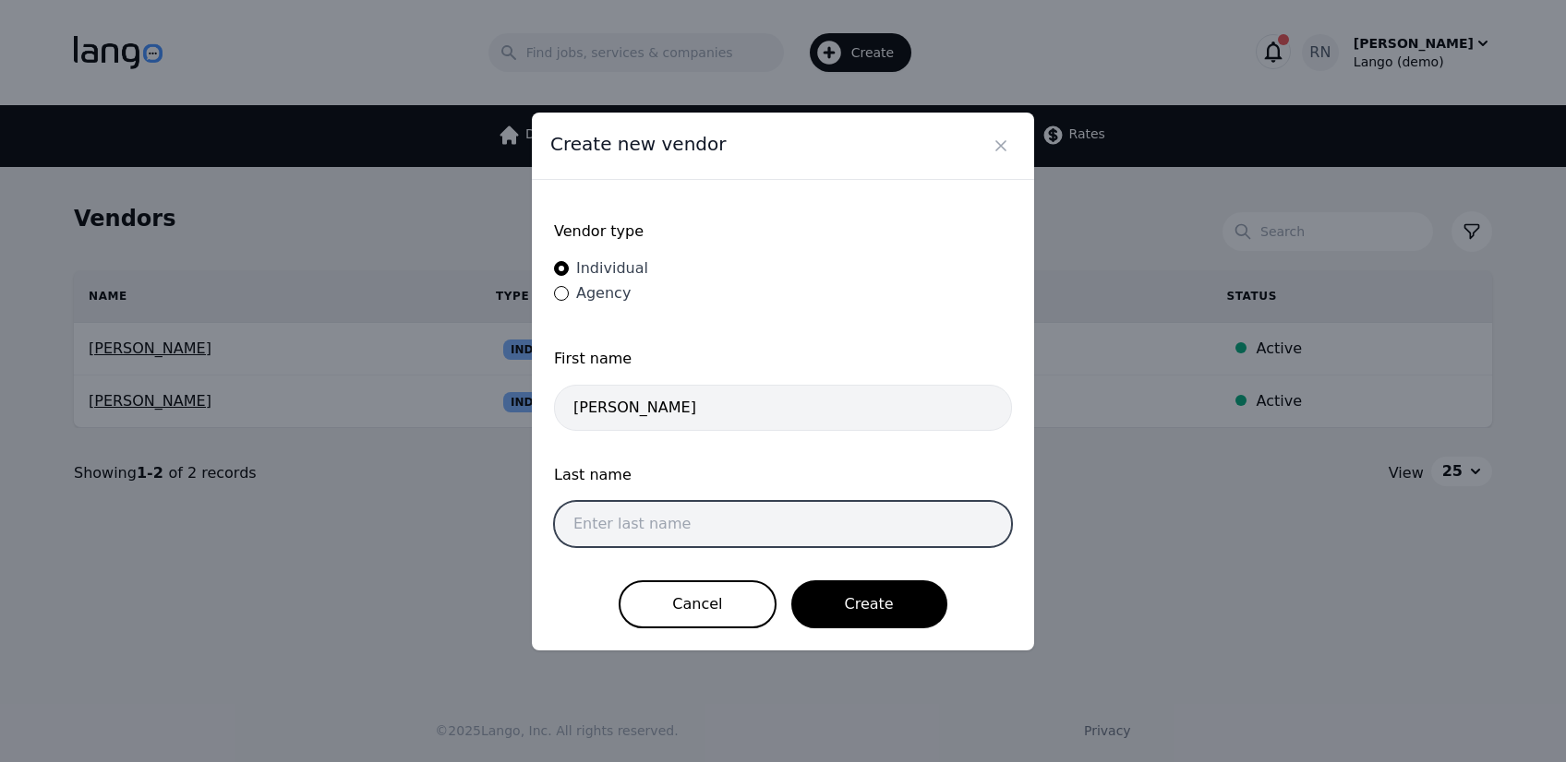
click at [634, 528] on input "text" at bounding box center [783, 524] width 458 height 46
type input "Nini"
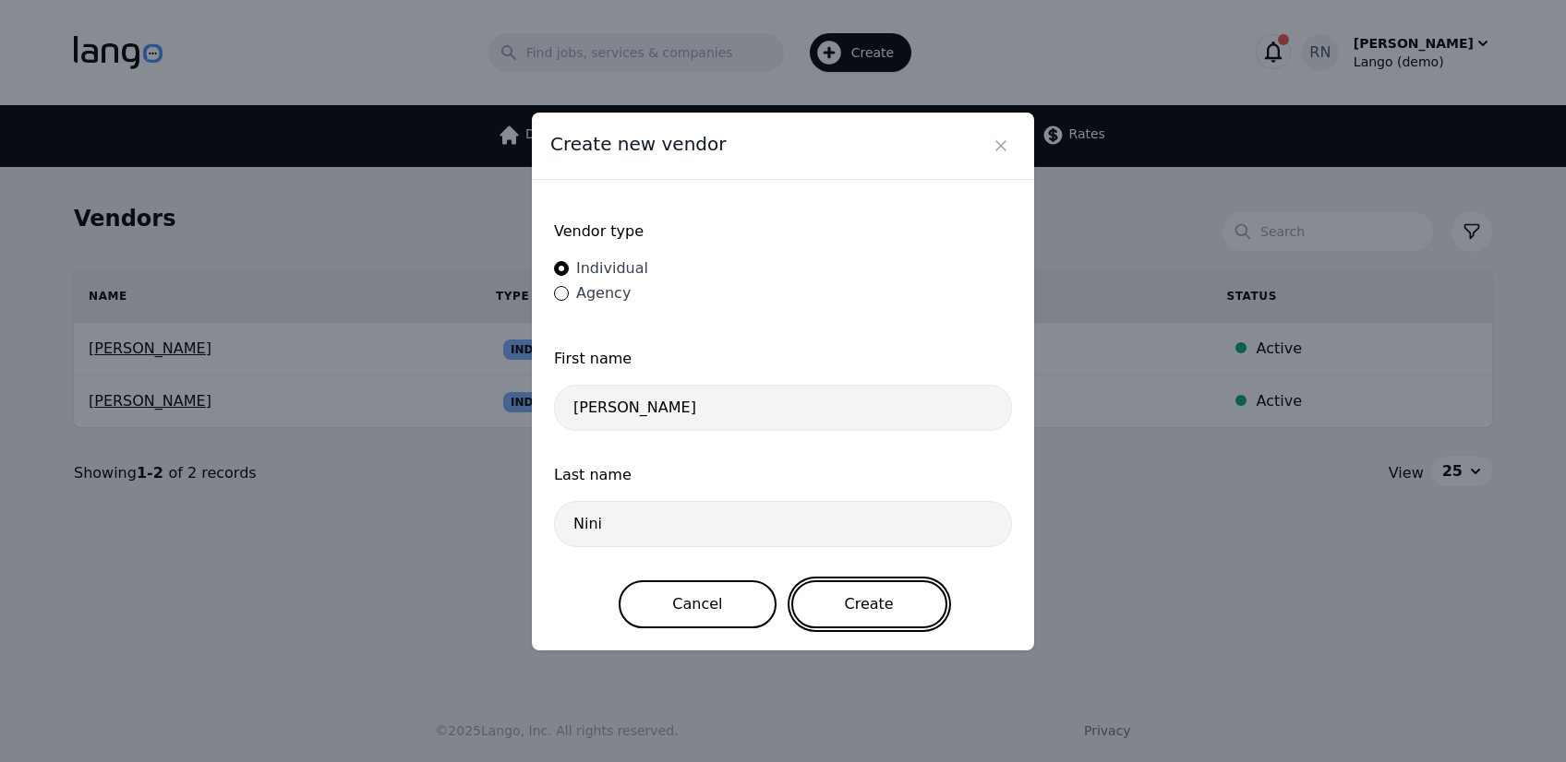
click at [846, 594] on button "Create" at bounding box center [869, 605] width 156 height 48
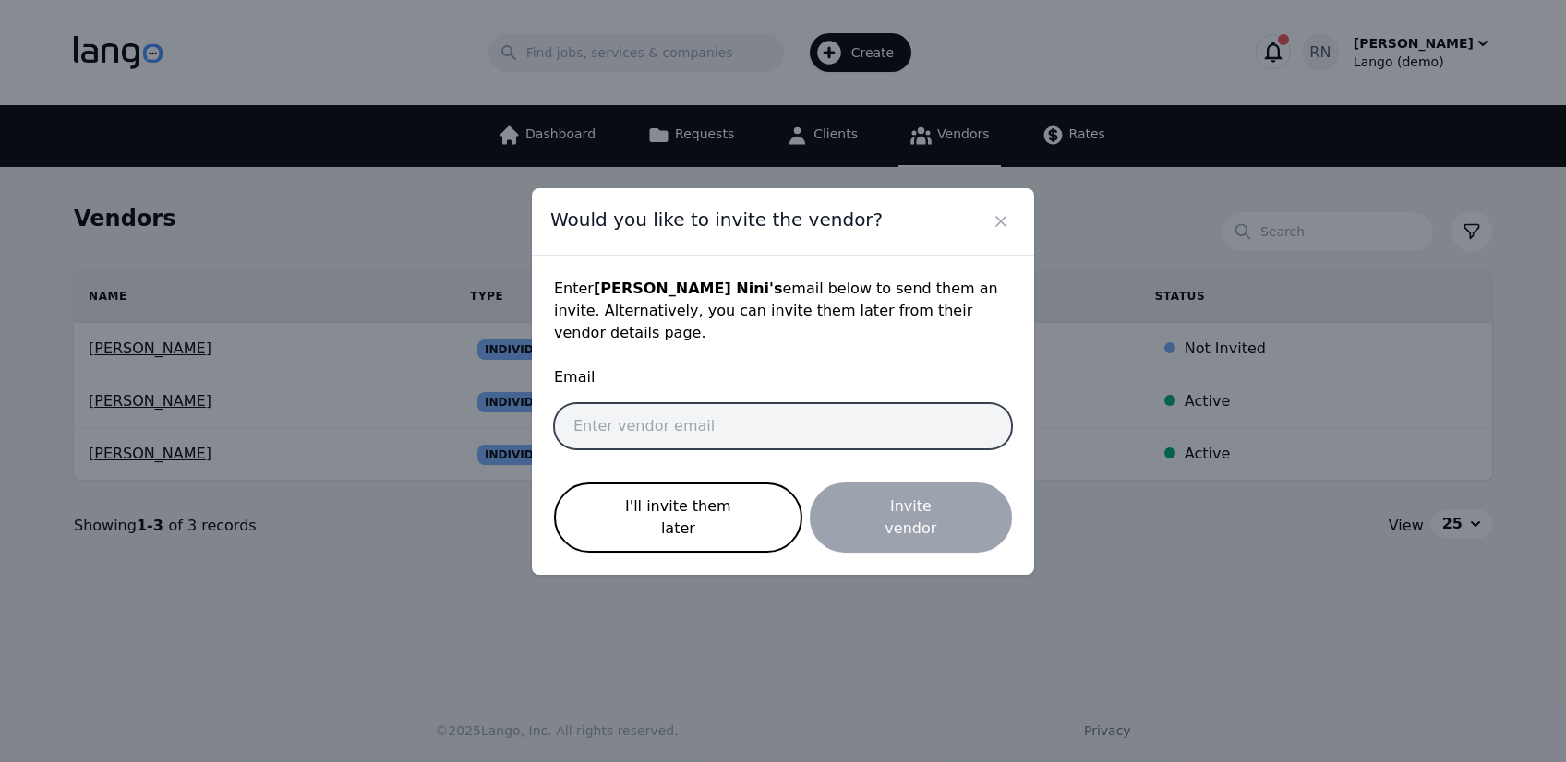
click at [663, 440] on input "email" at bounding box center [783, 426] width 458 height 46
type input "rnini@lango.co"
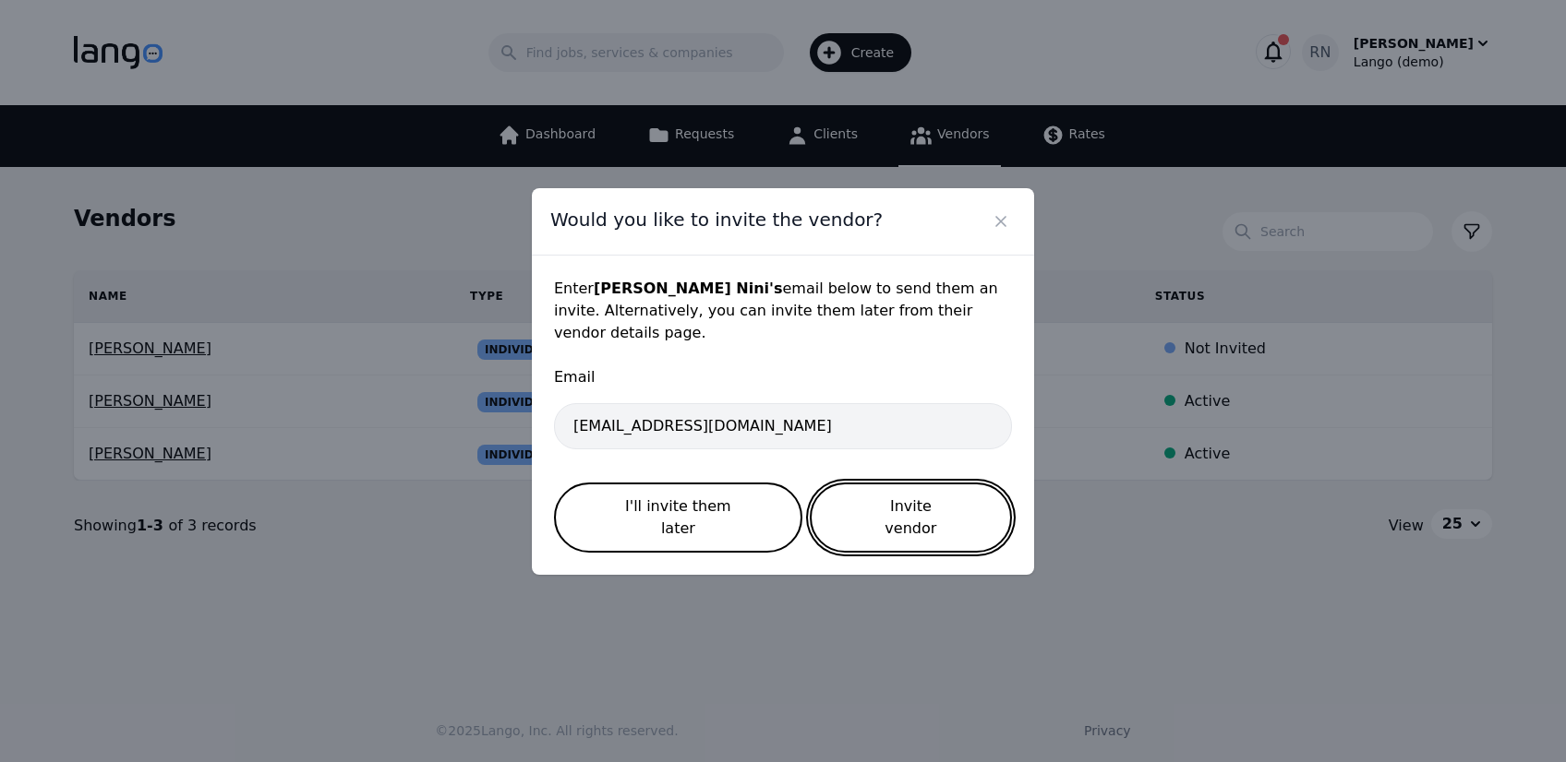
click at [902, 521] on button "Invite vendor" at bounding box center [911, 518] width 202 height 70
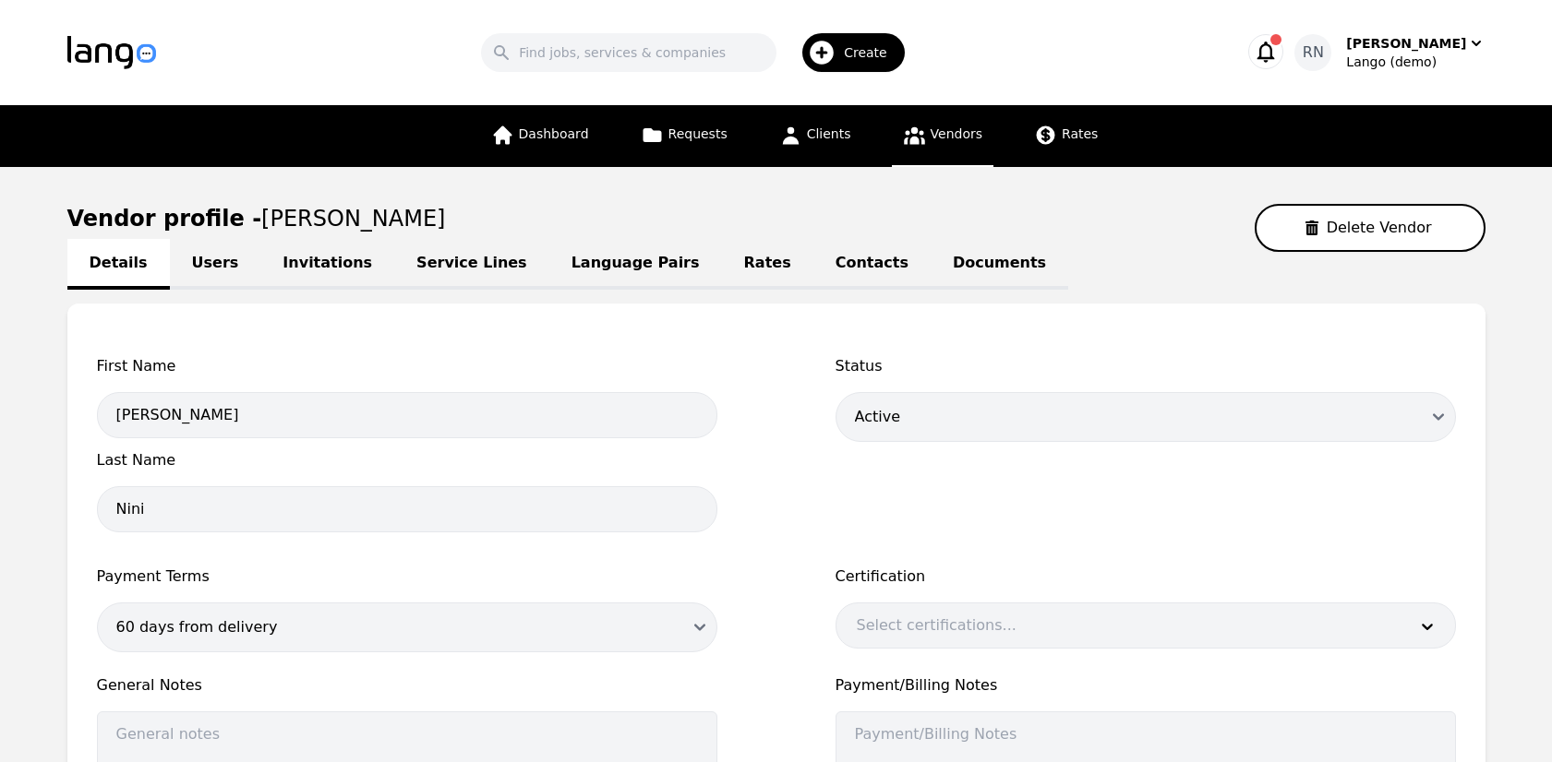
click at [442, 263] on link "Service Lines" at bounding box center [471, 264] width 155 height 51
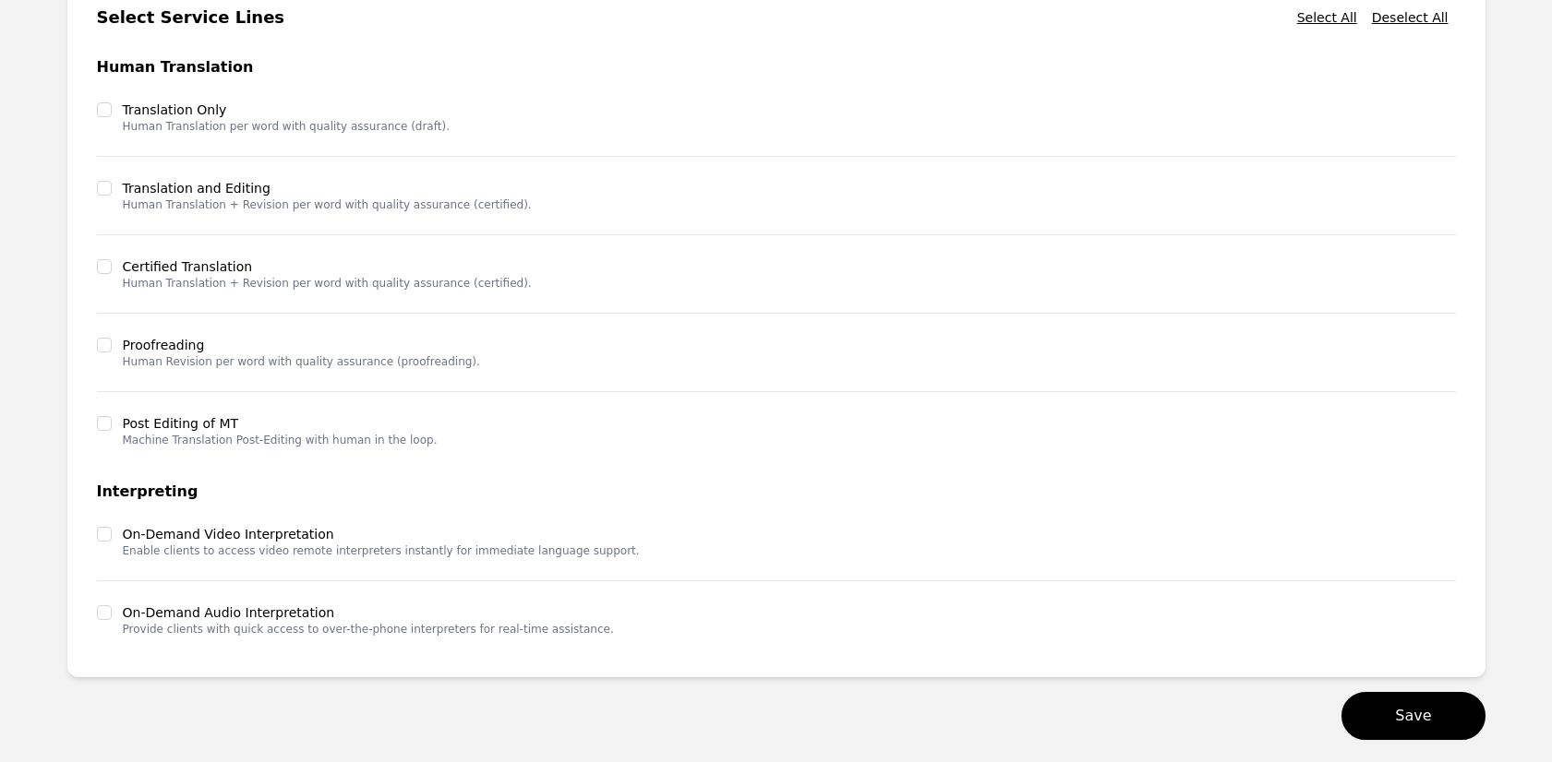
scroll to position [333, 0]
click at [102, 534] on input "checkbox" at bounding box center [104, 533] width 15 height 15
checkbox input "true"
click at [105, 618] on input "checkbox" at bounding box center [104, 612] width 15 height 15
checkbox input "true"
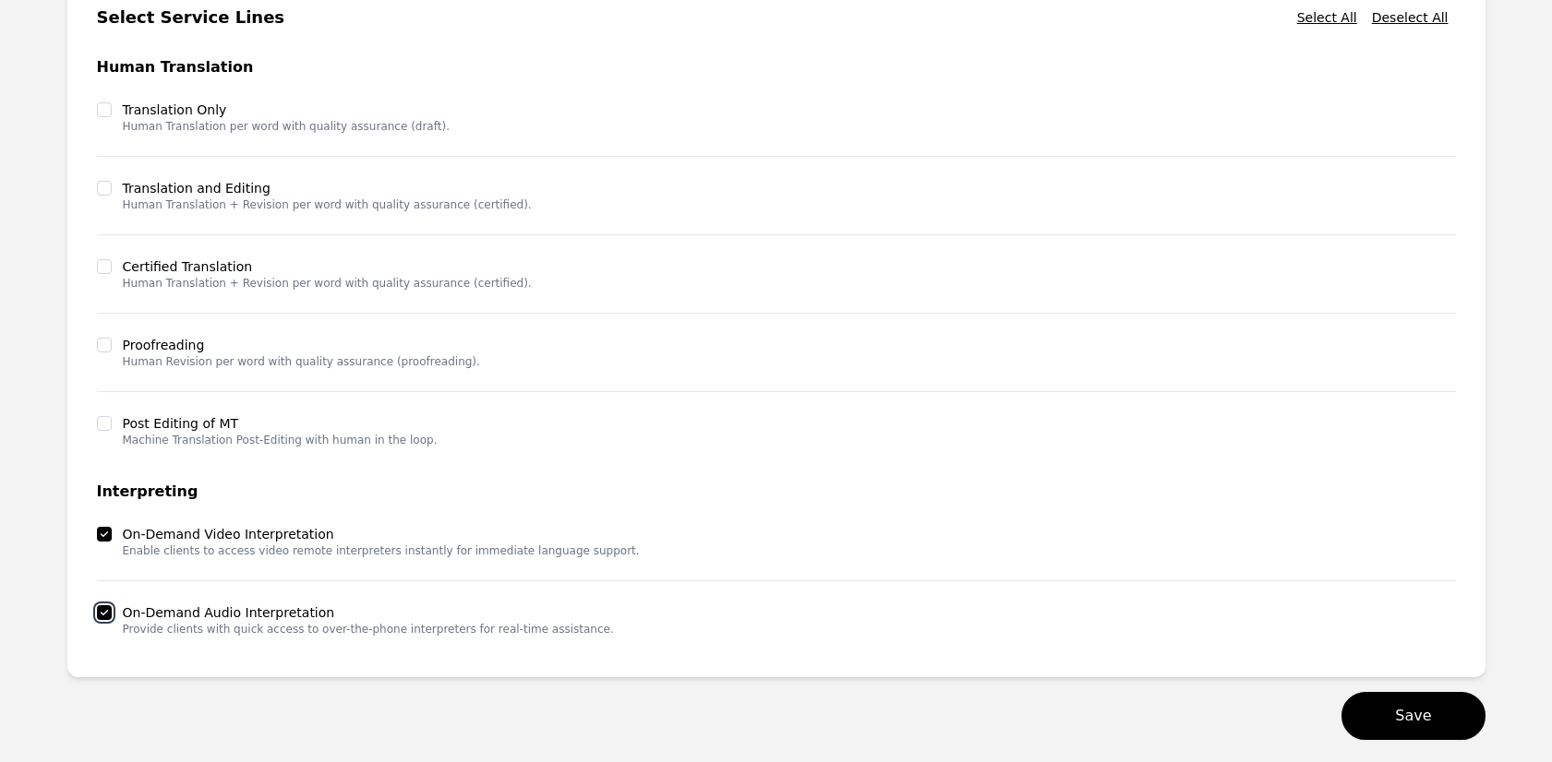
scroll to position [330, 0]
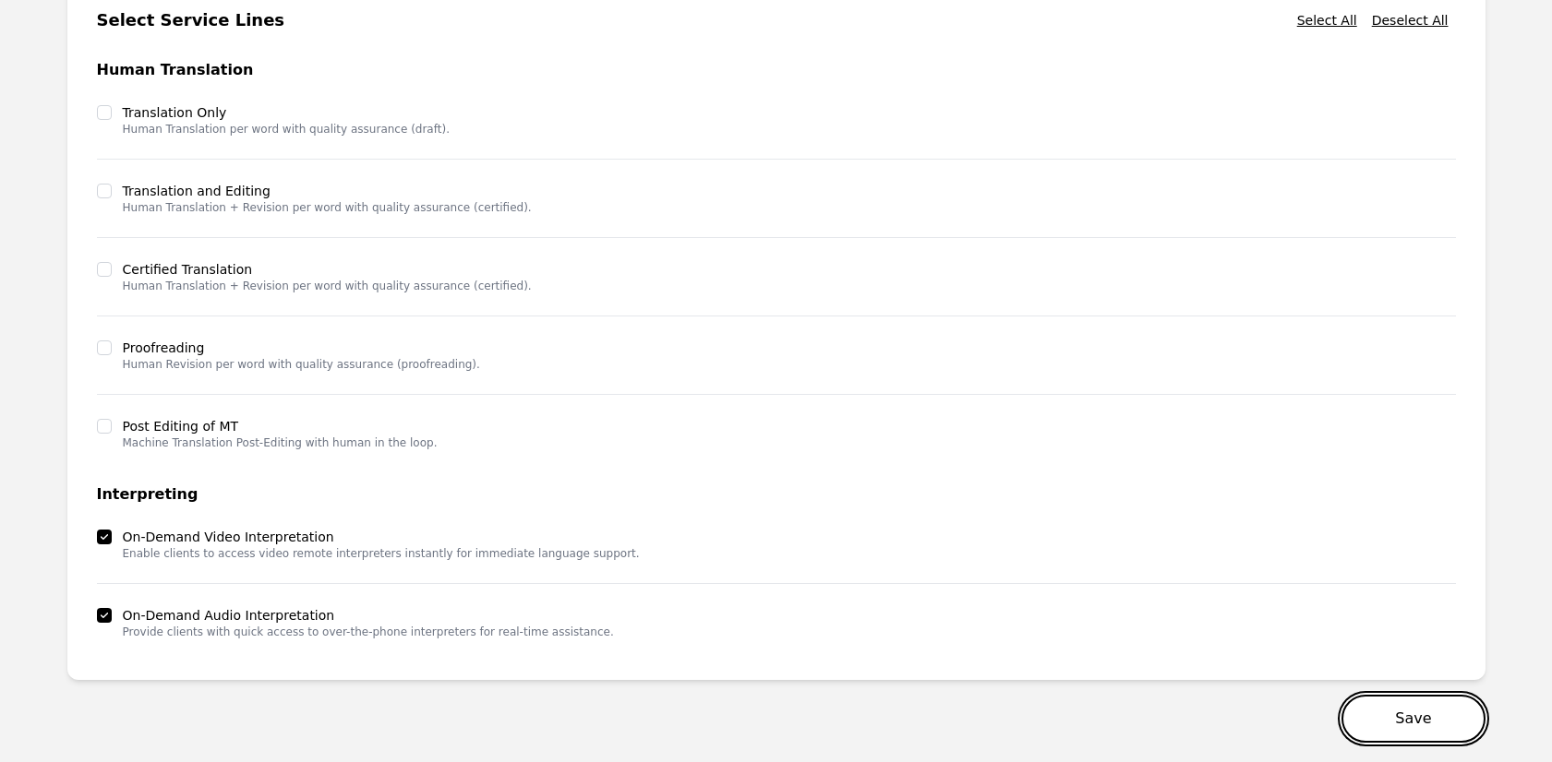
click at [1408, 715] on button "Save" at bounding box center [1412, 719] width 143 height 48
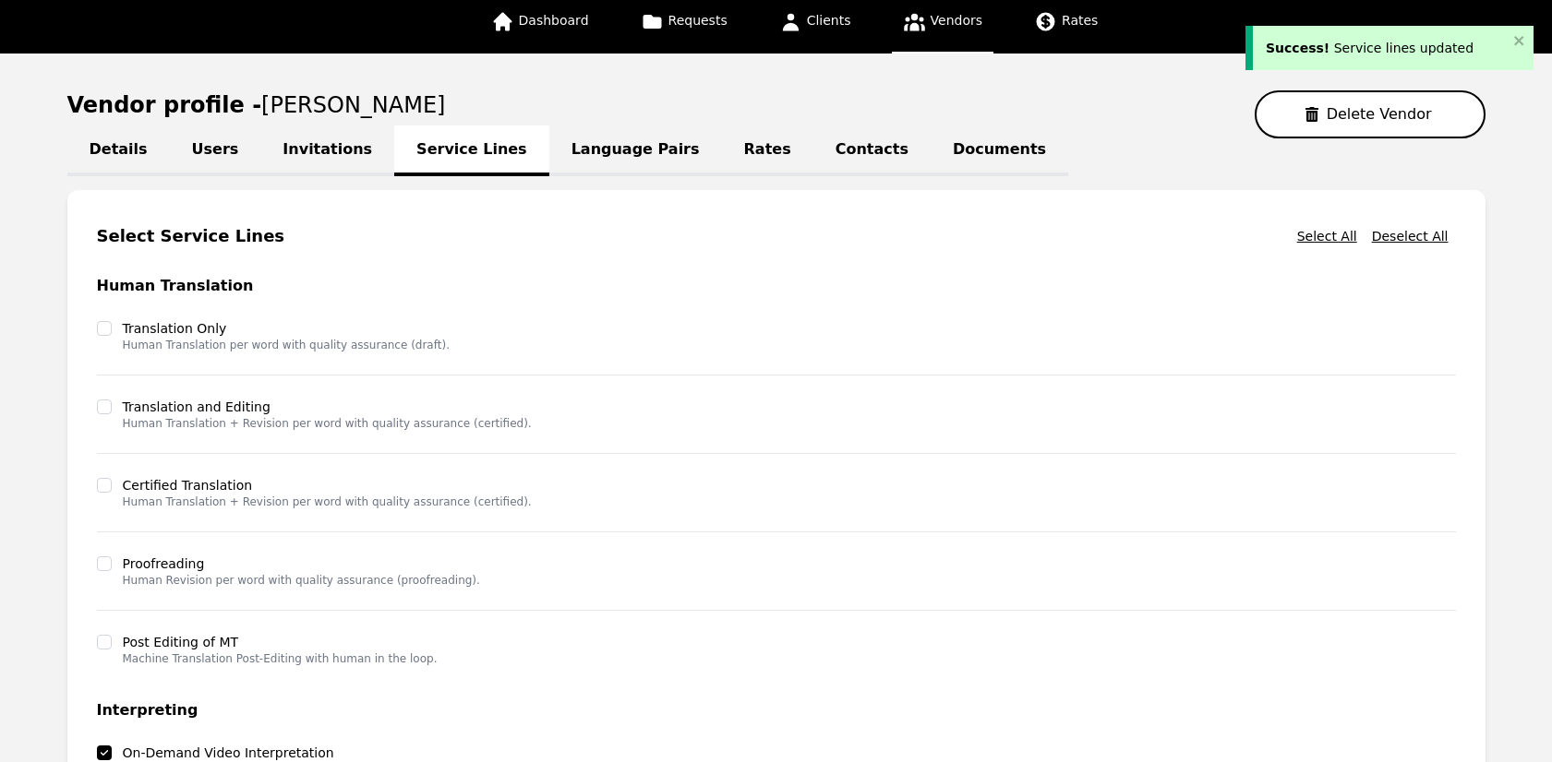
scroll to position [112, 0]
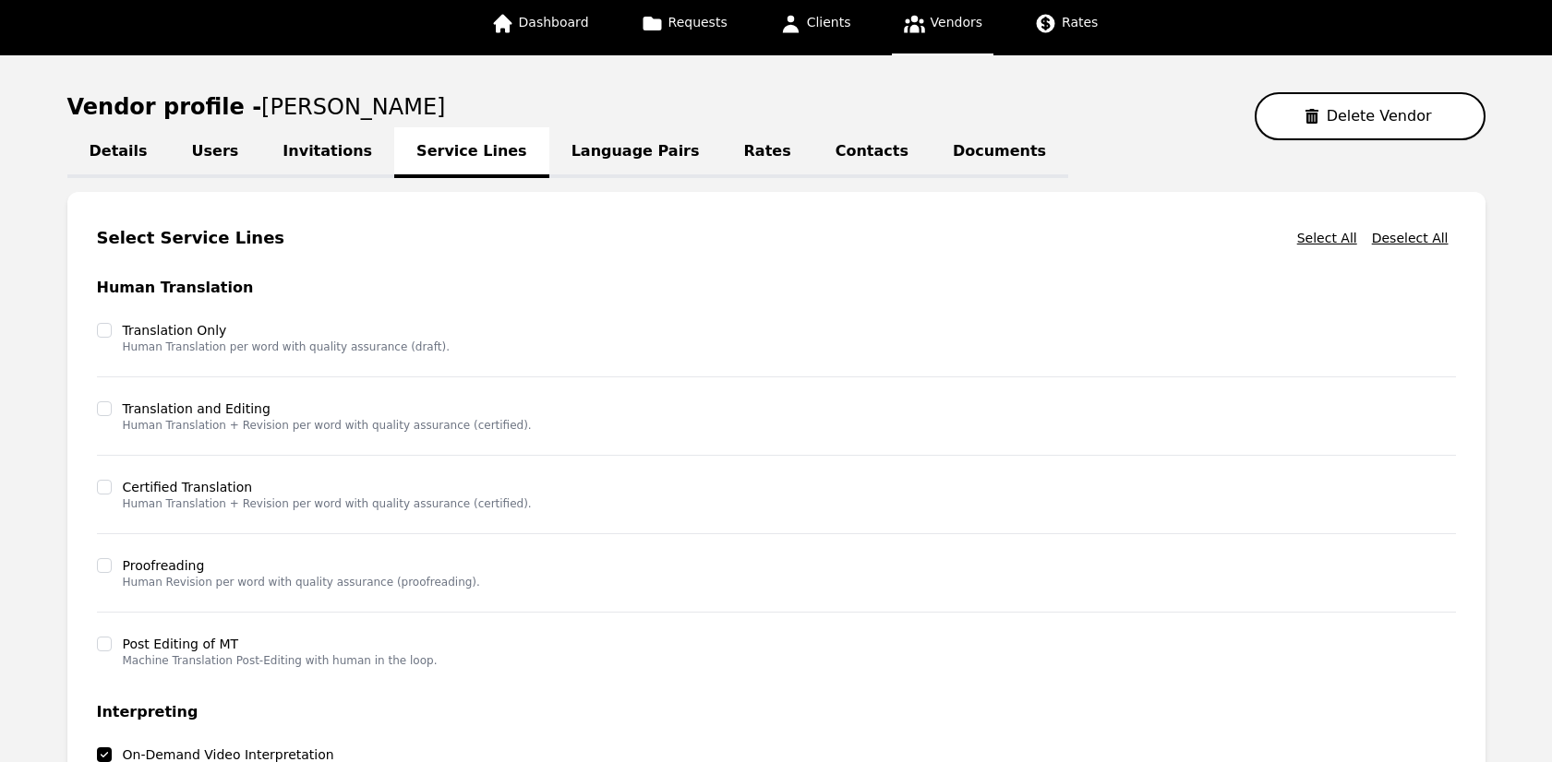
click at [555, 163] on link "Language Pairs" at bounding box center [635, 152] width 173 height 51
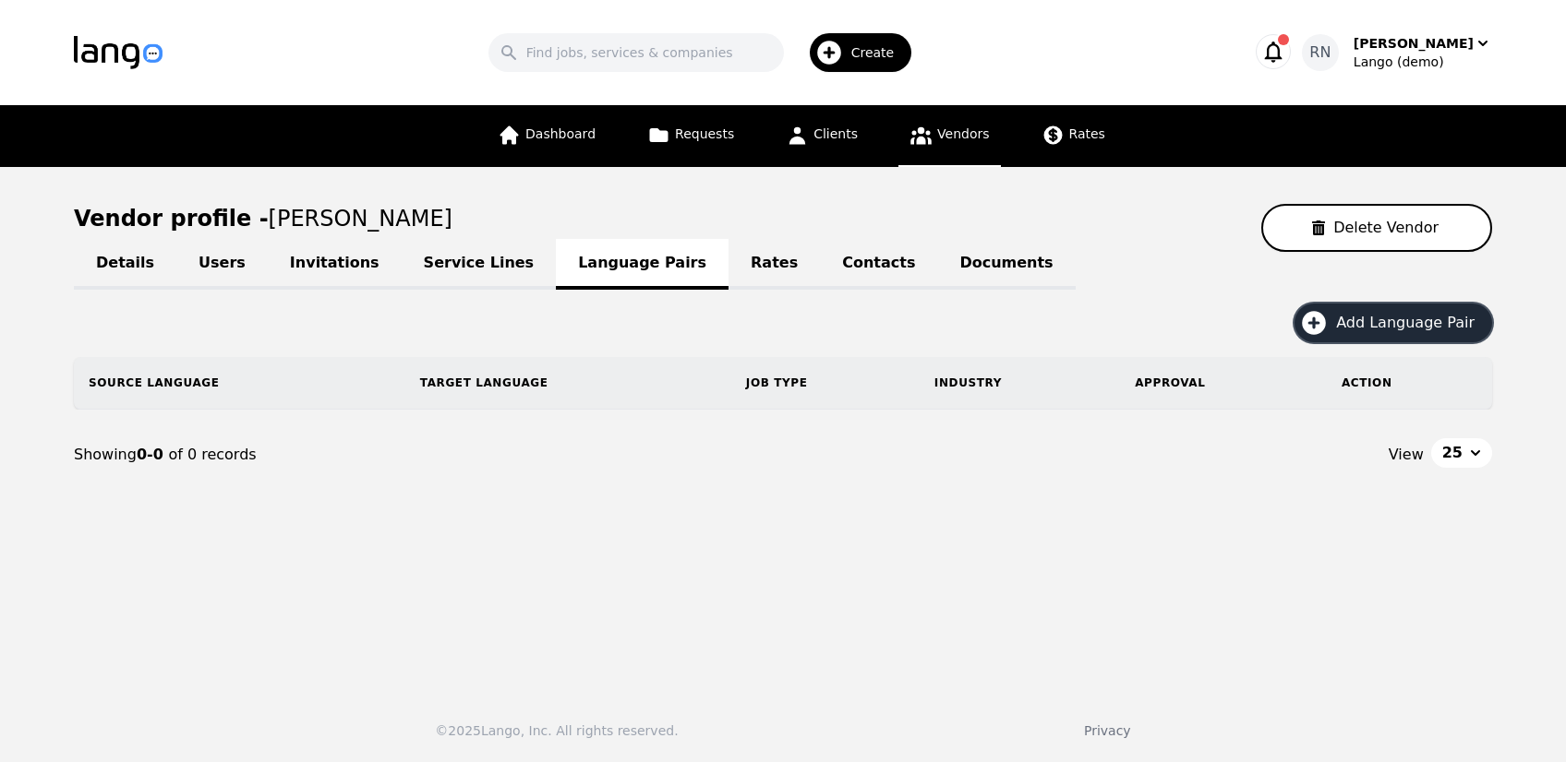
click at [1394, 330] on span "Add Language Pair" at bounding box center [1411, 323] width 151 height 22
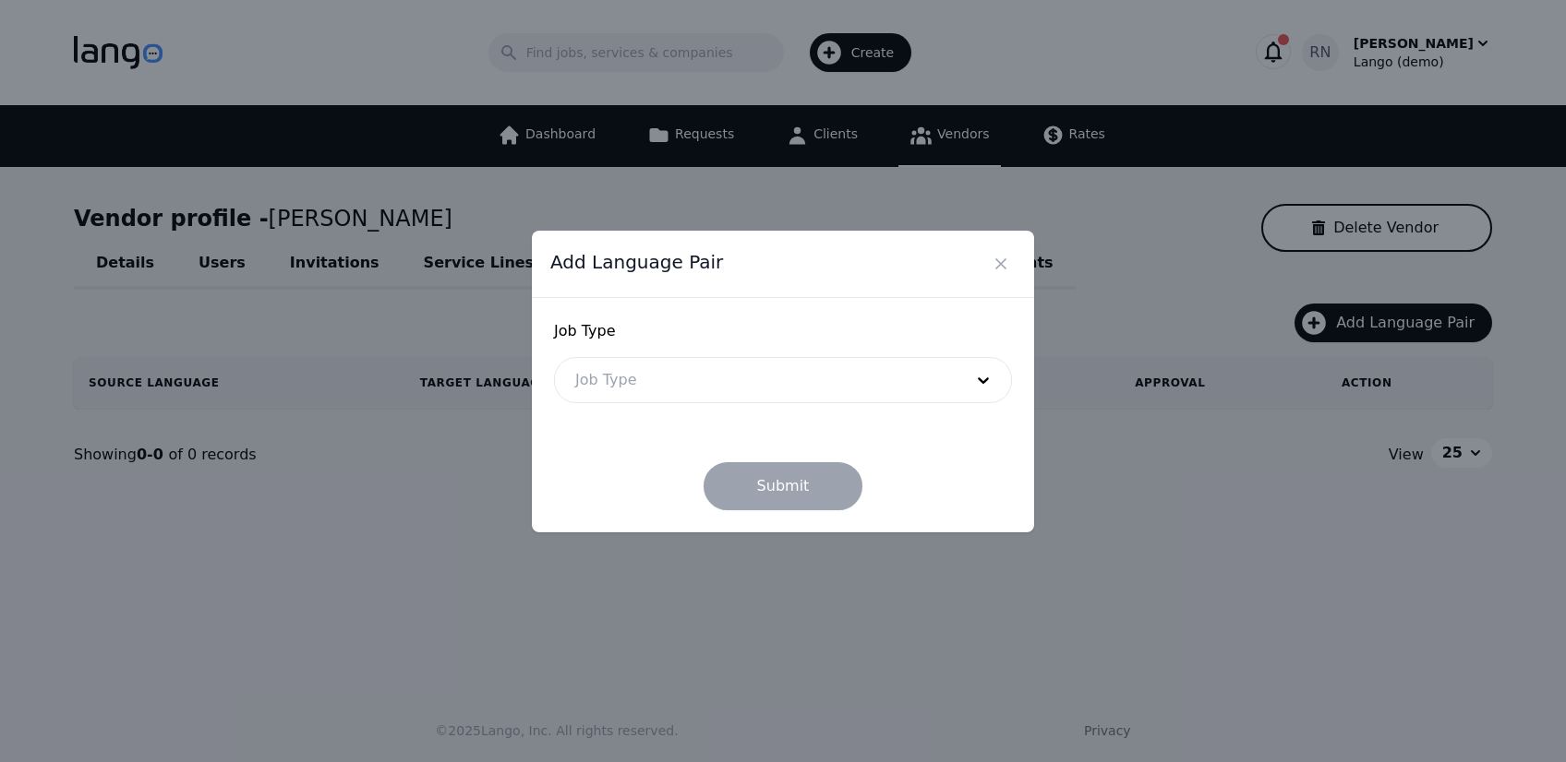
click at [754, 383] on div at bounding box center [755, 380] width 401 height 44
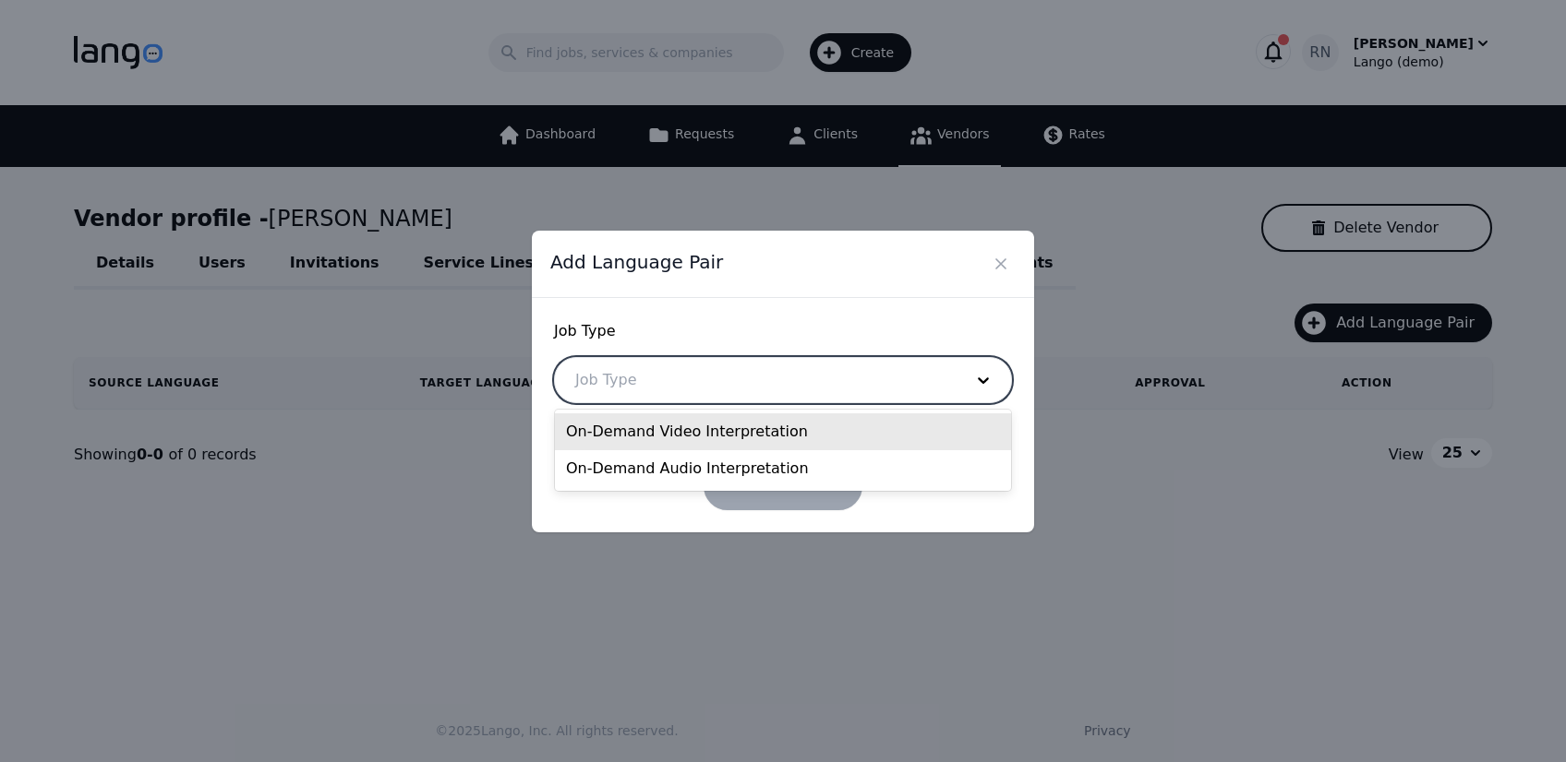
click at [741, 436] on div "On-Demand Video Interpretation" at bounding box center [783, 432] width 456 height 37
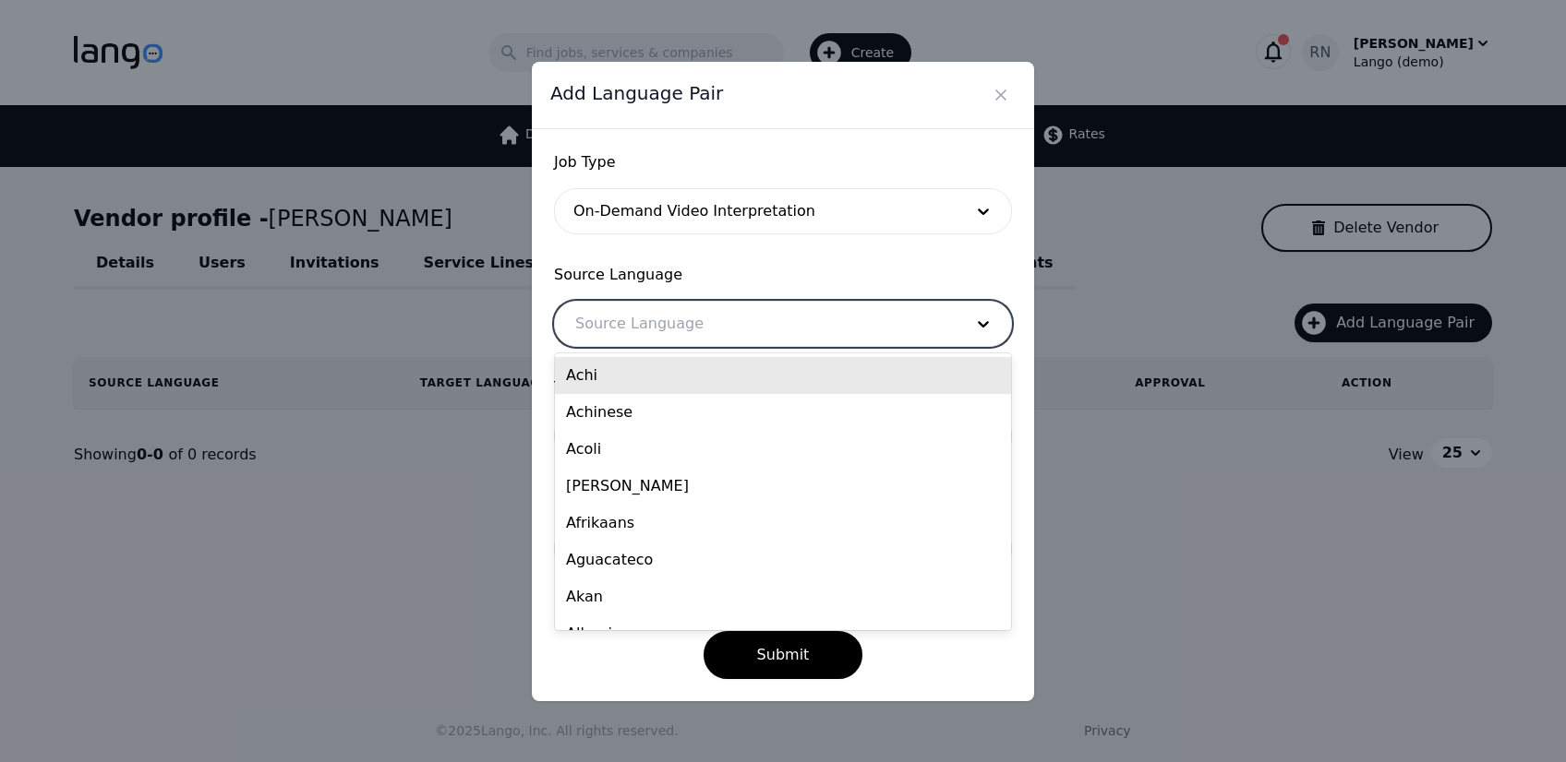
click at [637, 322] on div at bounding box center [755, 324] width 401 height 44
type input "eng"
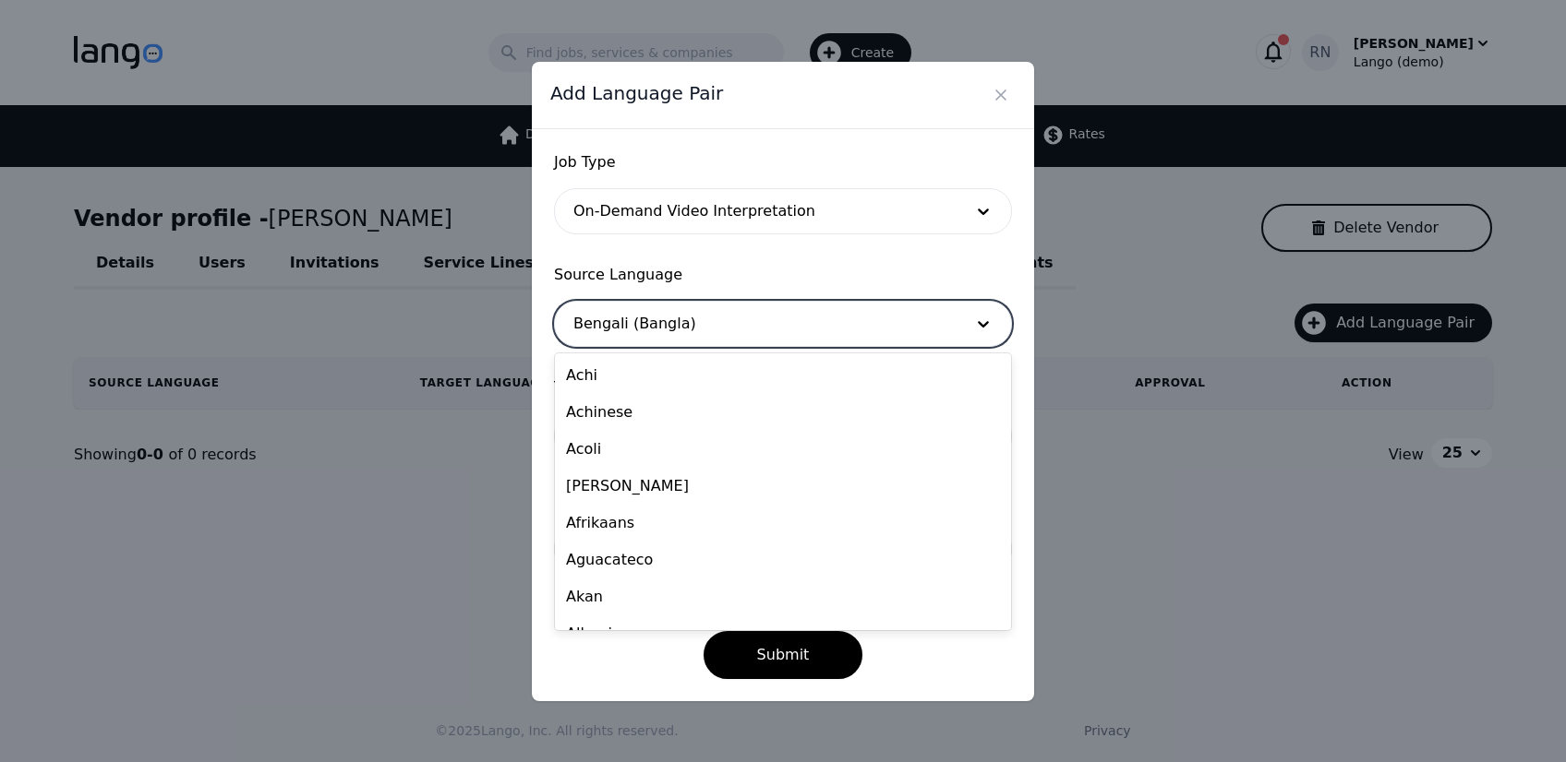
click at [629, 314] on div at bounding box center [755, 324] width 401 height 44
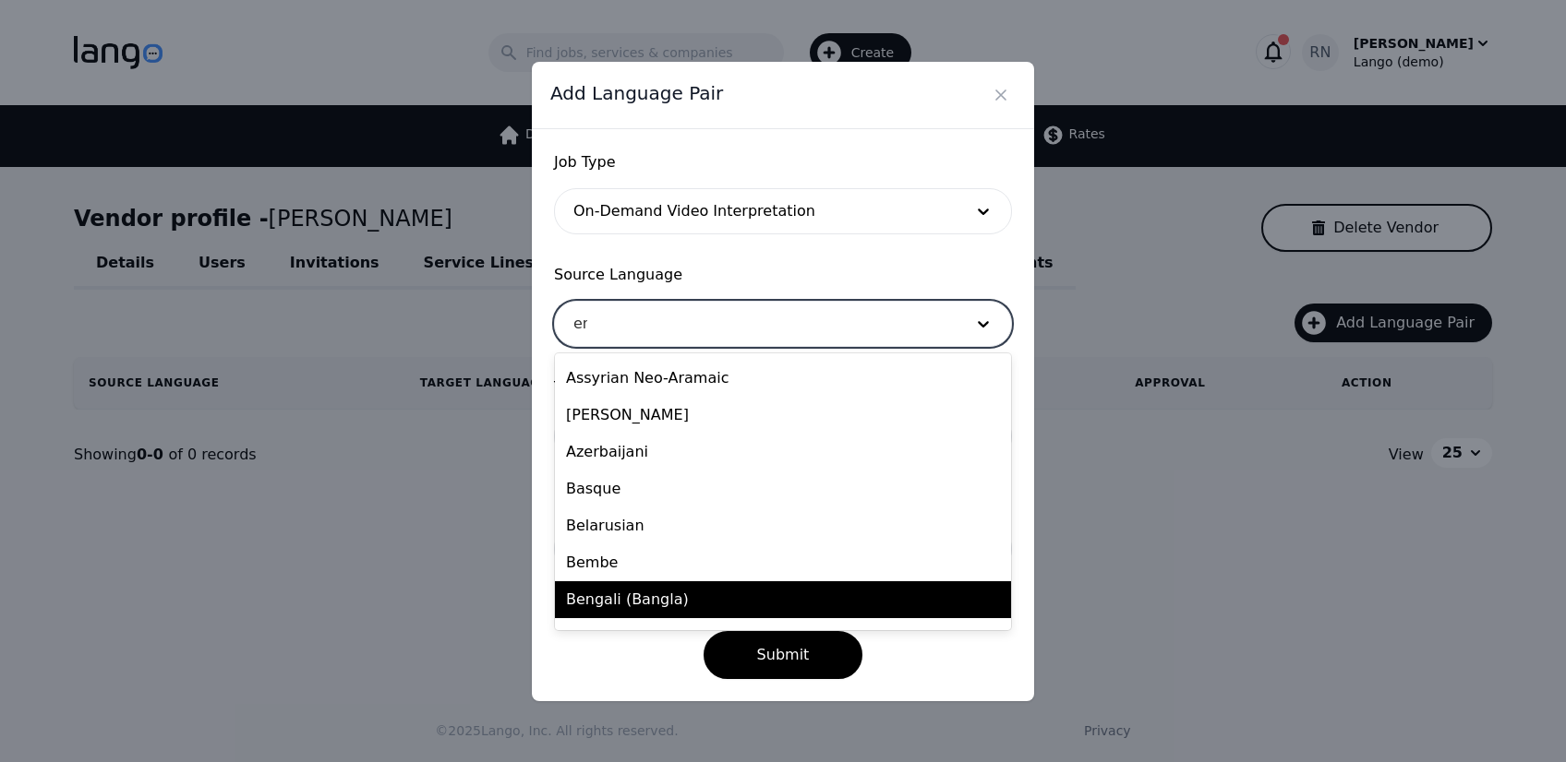
type input "eng"
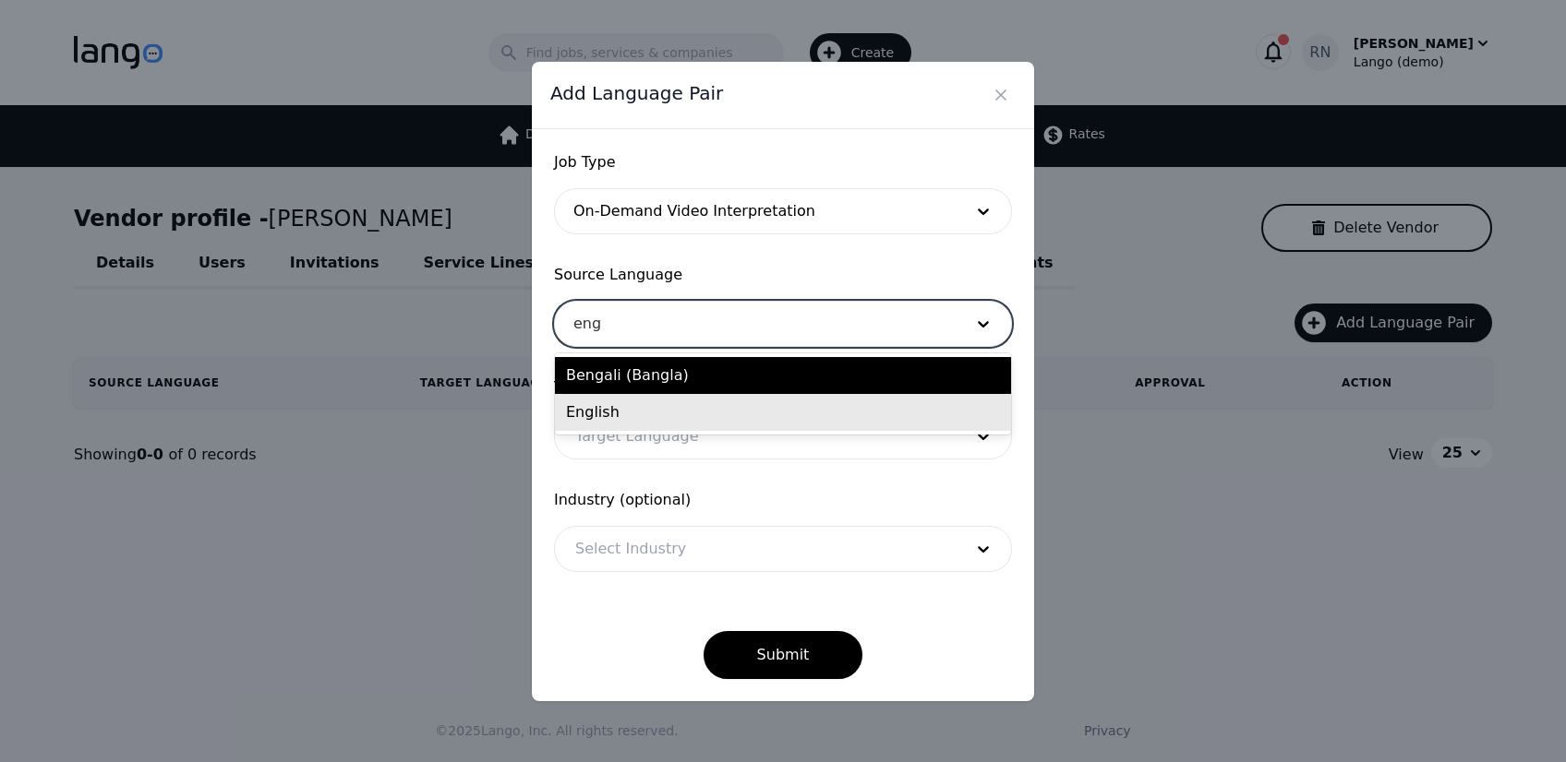
click at [574, 421] on div "English" at bounding box center [783, 412] width 456 height 37
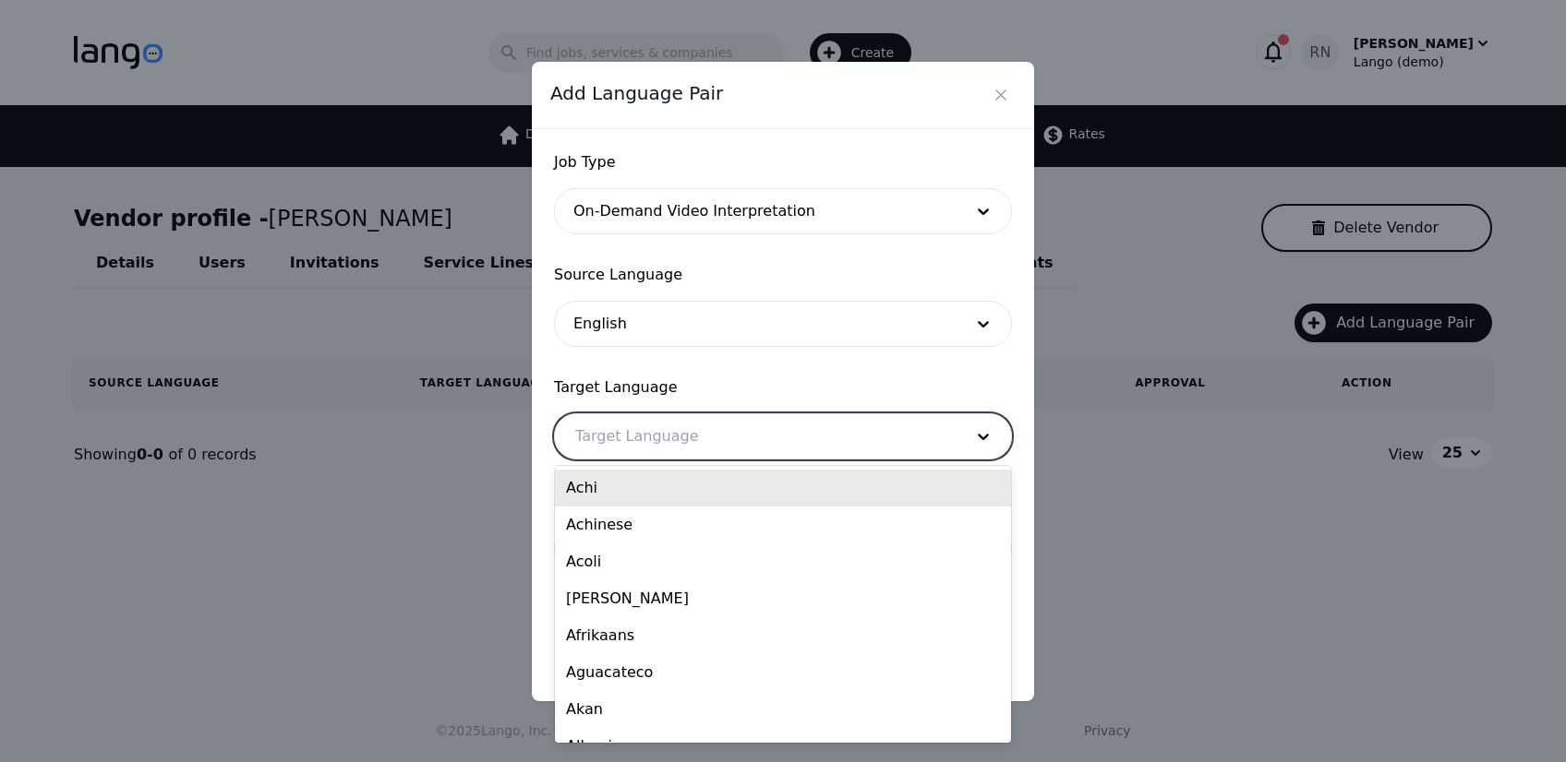
click at [606, 443] on div at bounding box center [755, 436] width 401 height 44
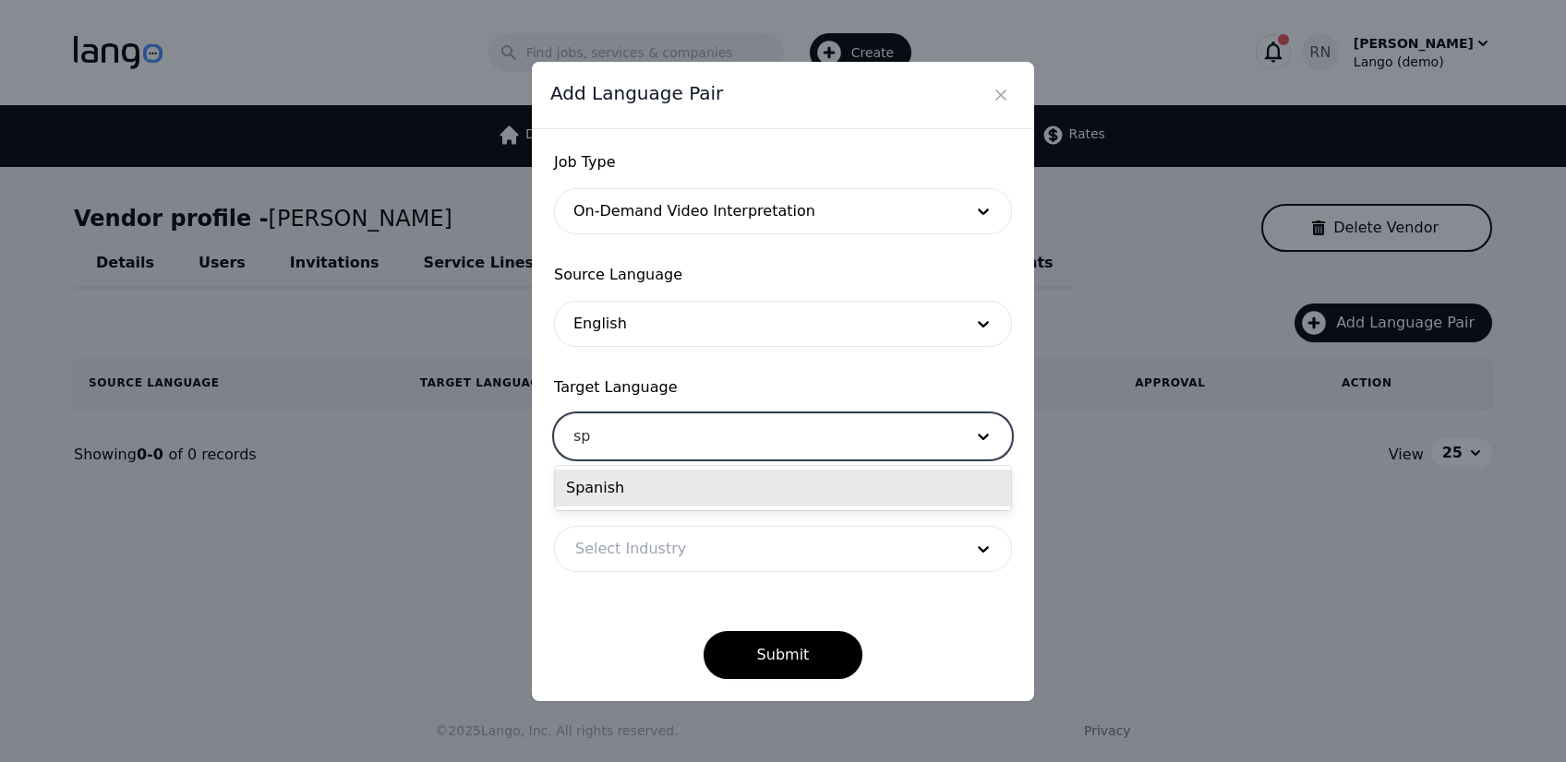
type input "spa"
click at [583, 492] on div "Spanish" at bounding box center [783, 488] width 456 height 37
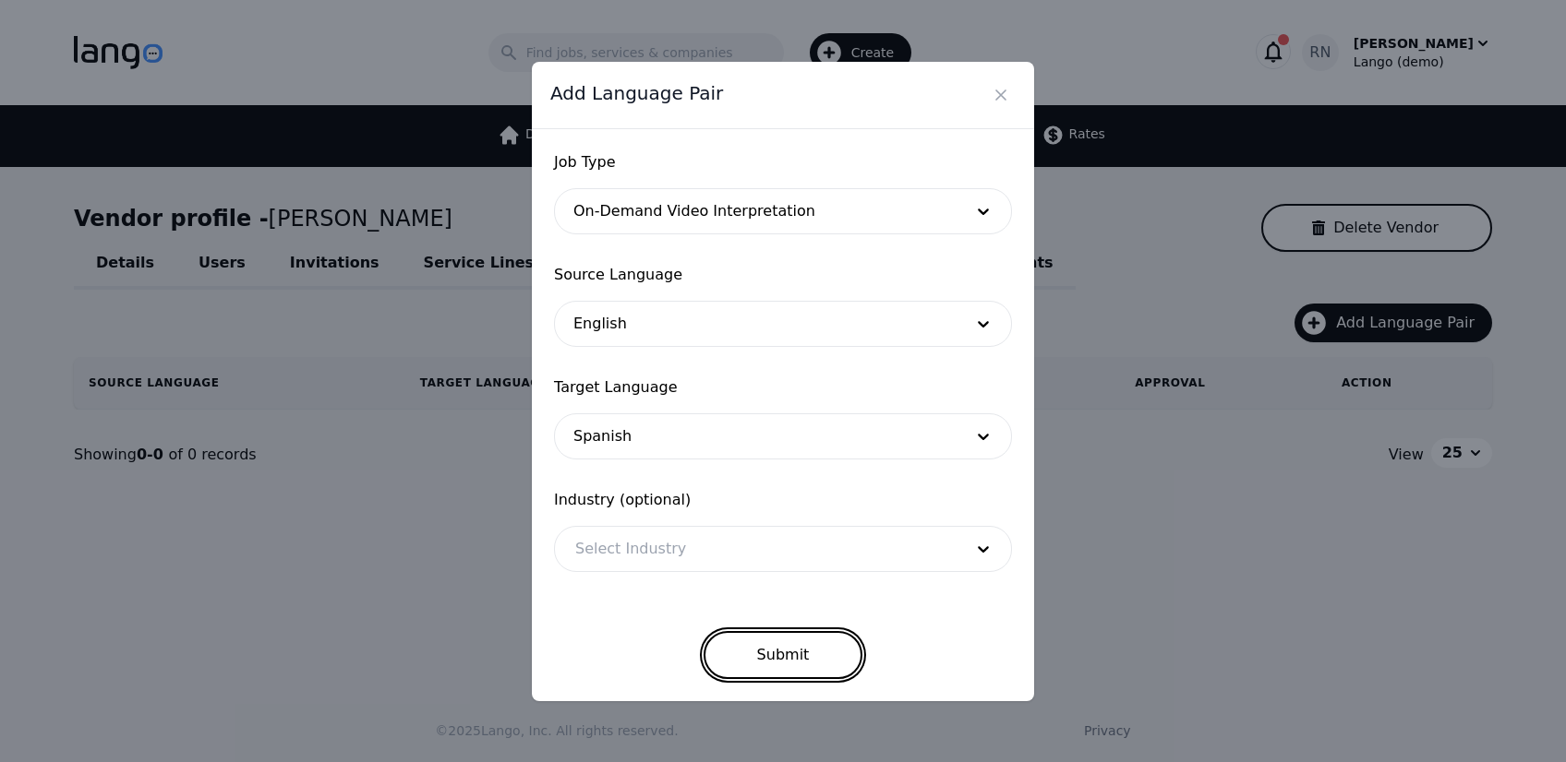
click at [796, 656] on button "Submit" at bounding box center [783, 655] width 160 height 48
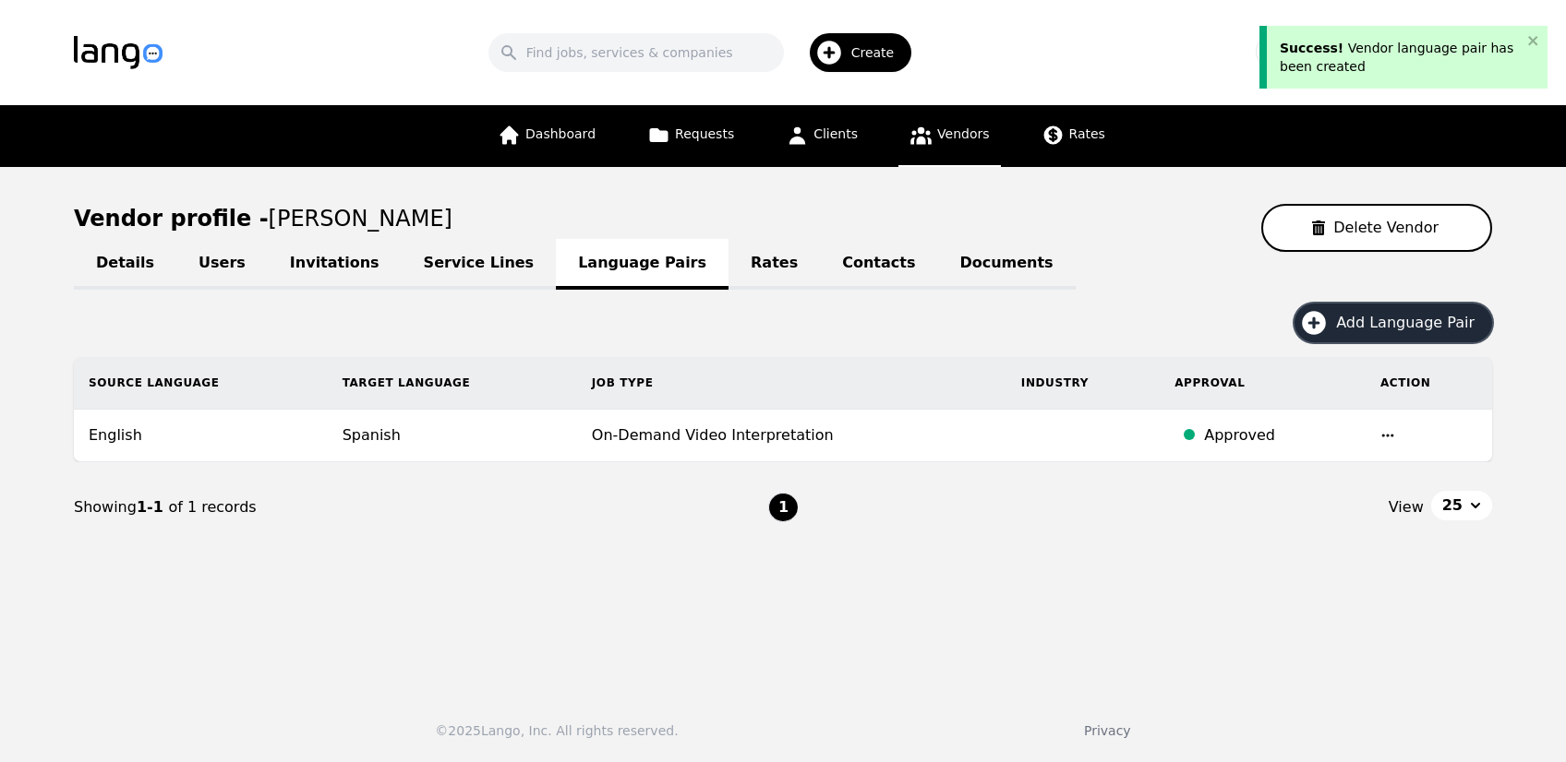
click at [1397, 320] on span "Add Language Pair" at bounding box center [1411, 323] width 151 height 22
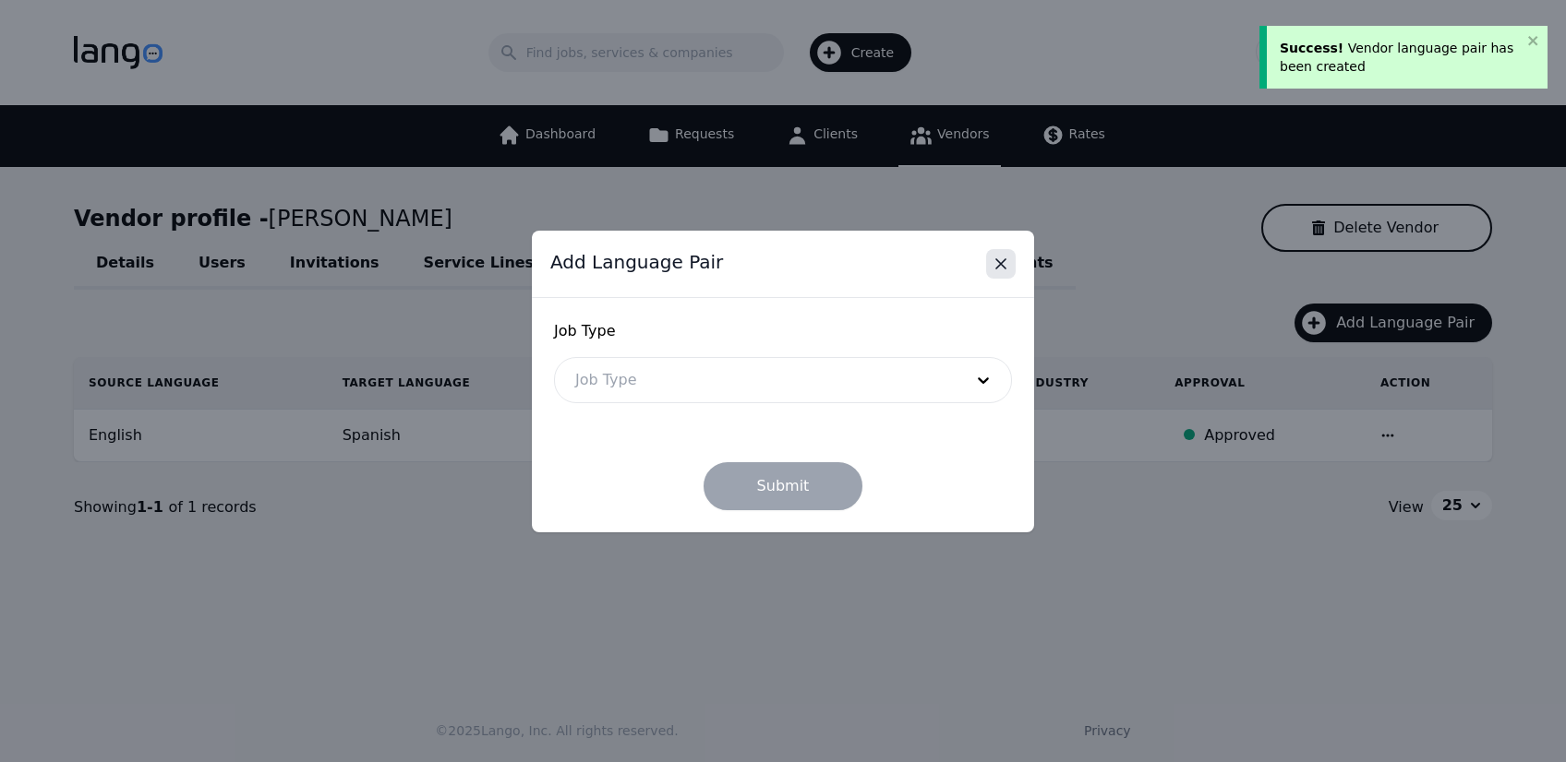
click at [999, 263] on icon "Close" at bounding box center [1000, 264] width 18 height 18
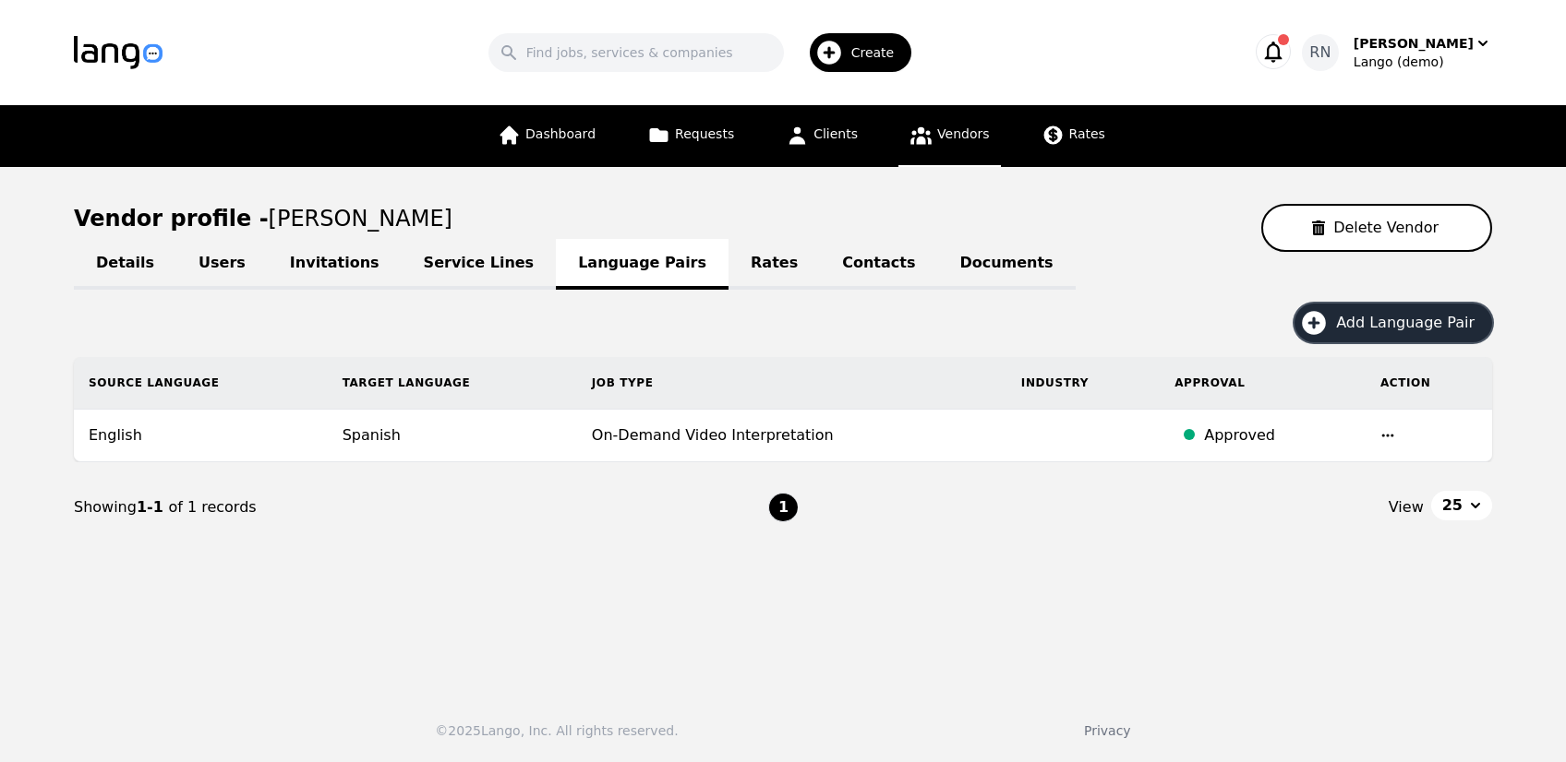
click at [1437, 321] on span "Add Language Pair" at bounding box center [1411, 323] width 151 height 22
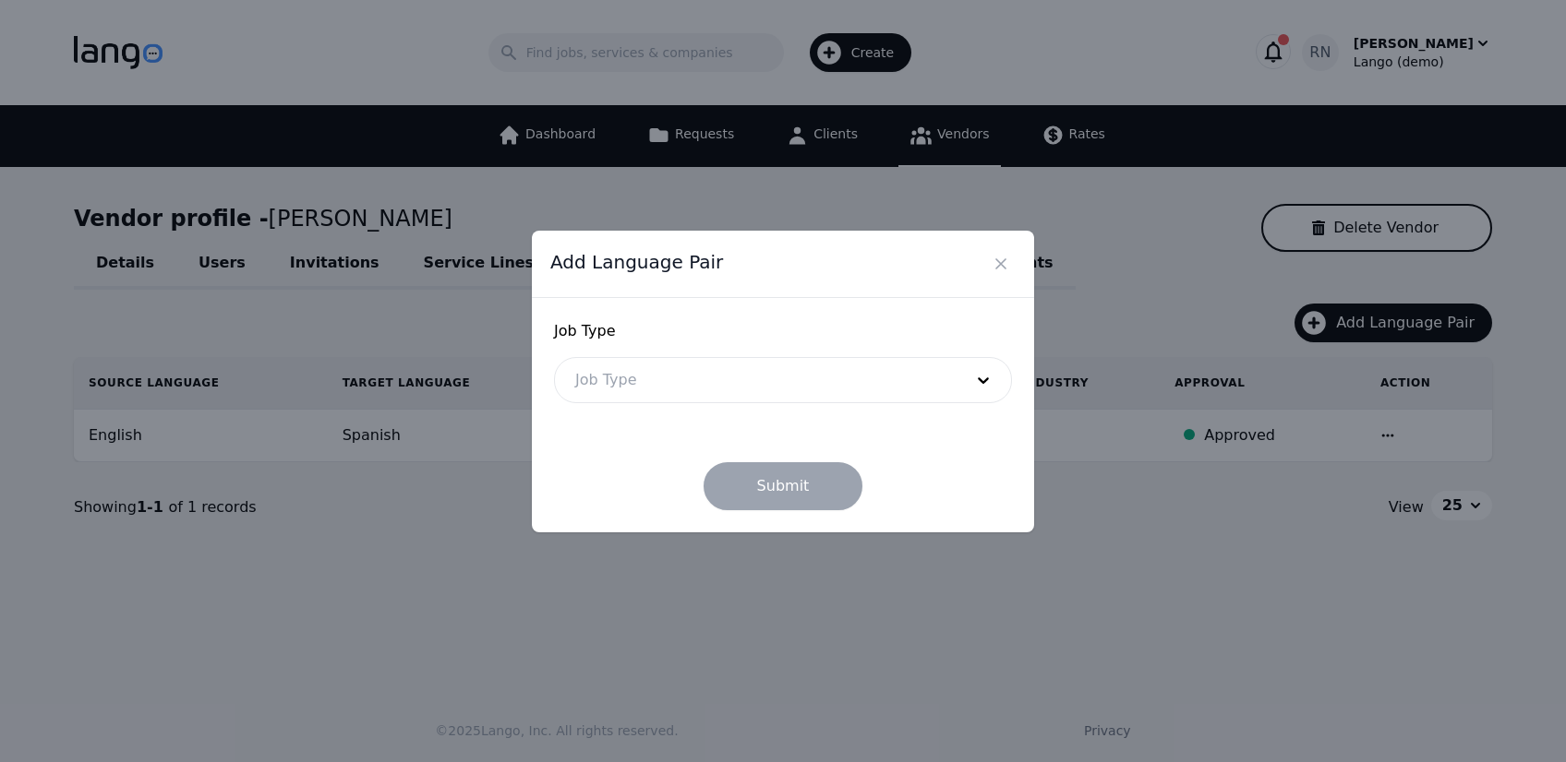
click at [756, 392] on div at bounding box center [755, 380] width 401 height 44
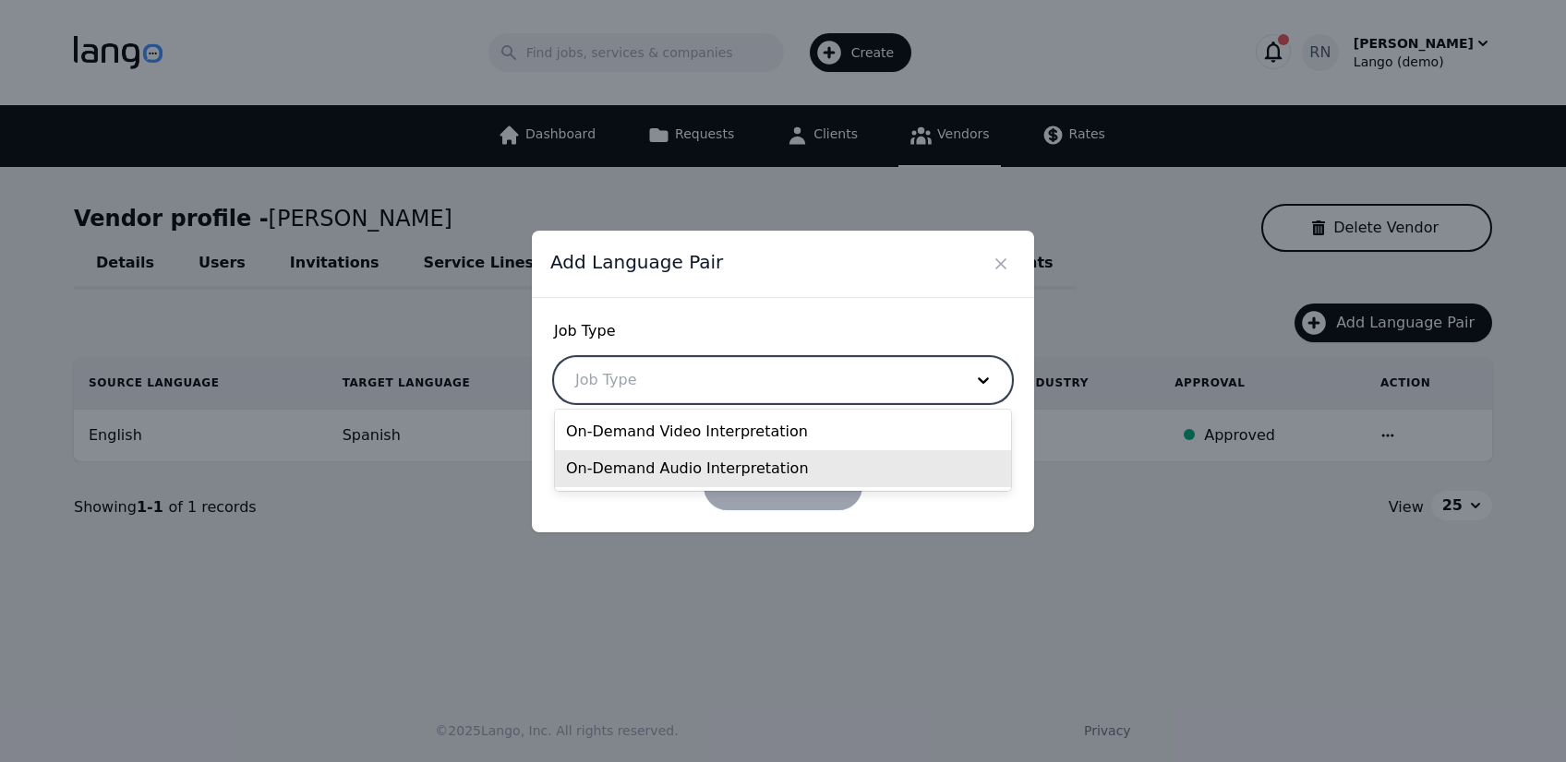
click at [697, 471] on div "On-Demand Audio Interpretation" at bounding box center [783, 468] width 456 height 37
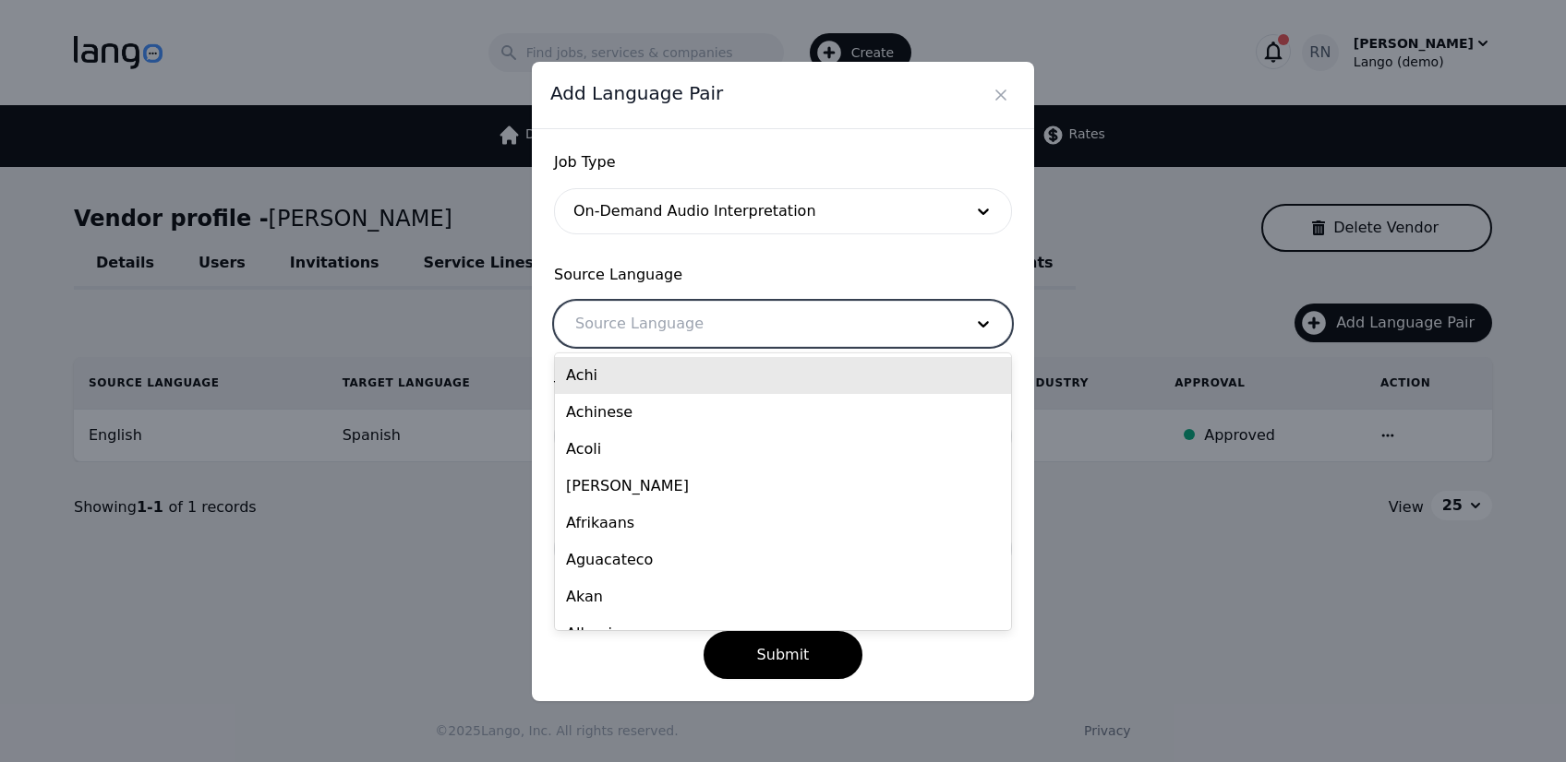
click at [677, 329] on div at bounding box center [755, 324] width 401 height 44
type input "eng"
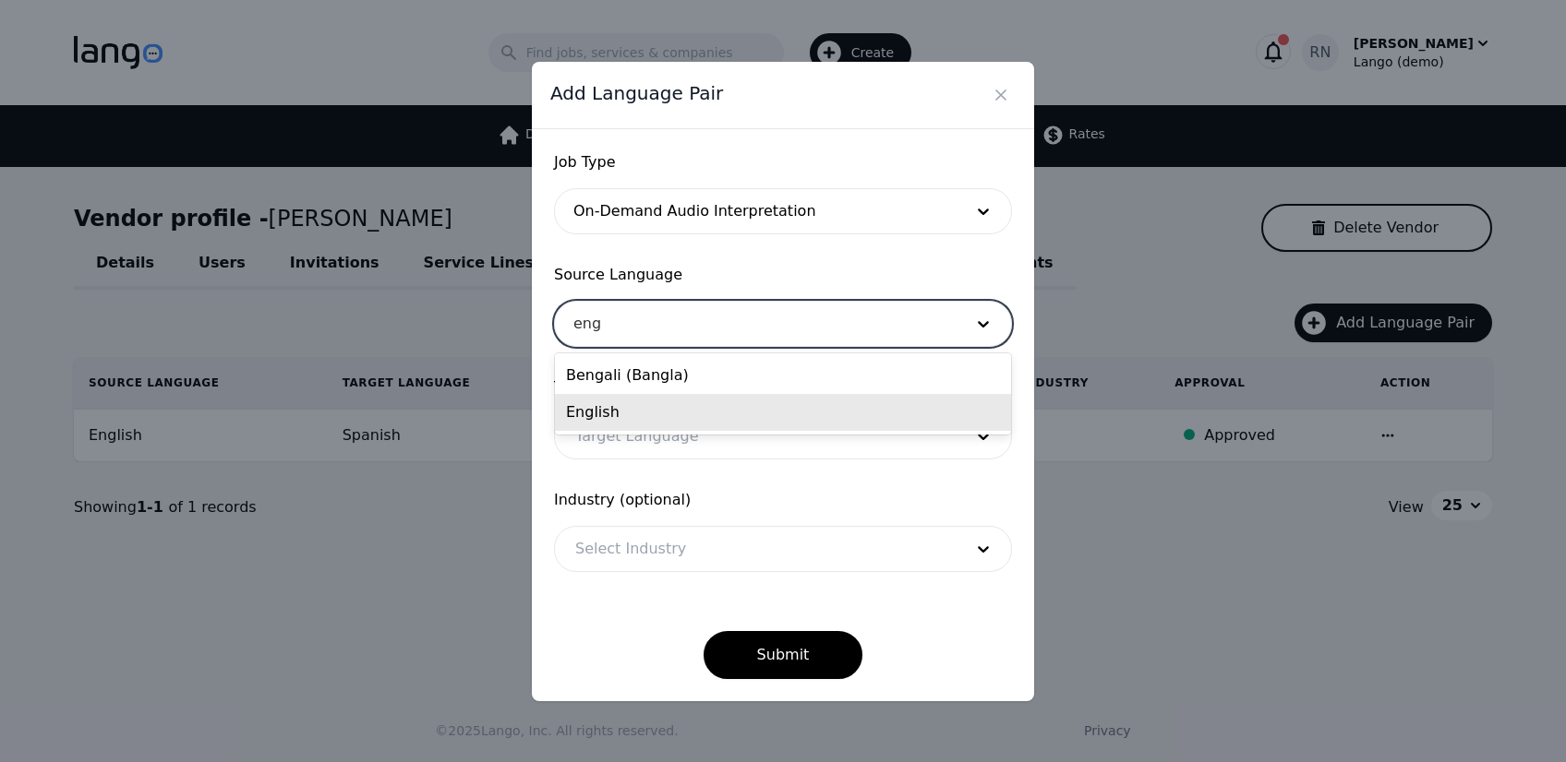
click at [604, 414] on div "English" at bounding box center [783, 412] width 456 height 37
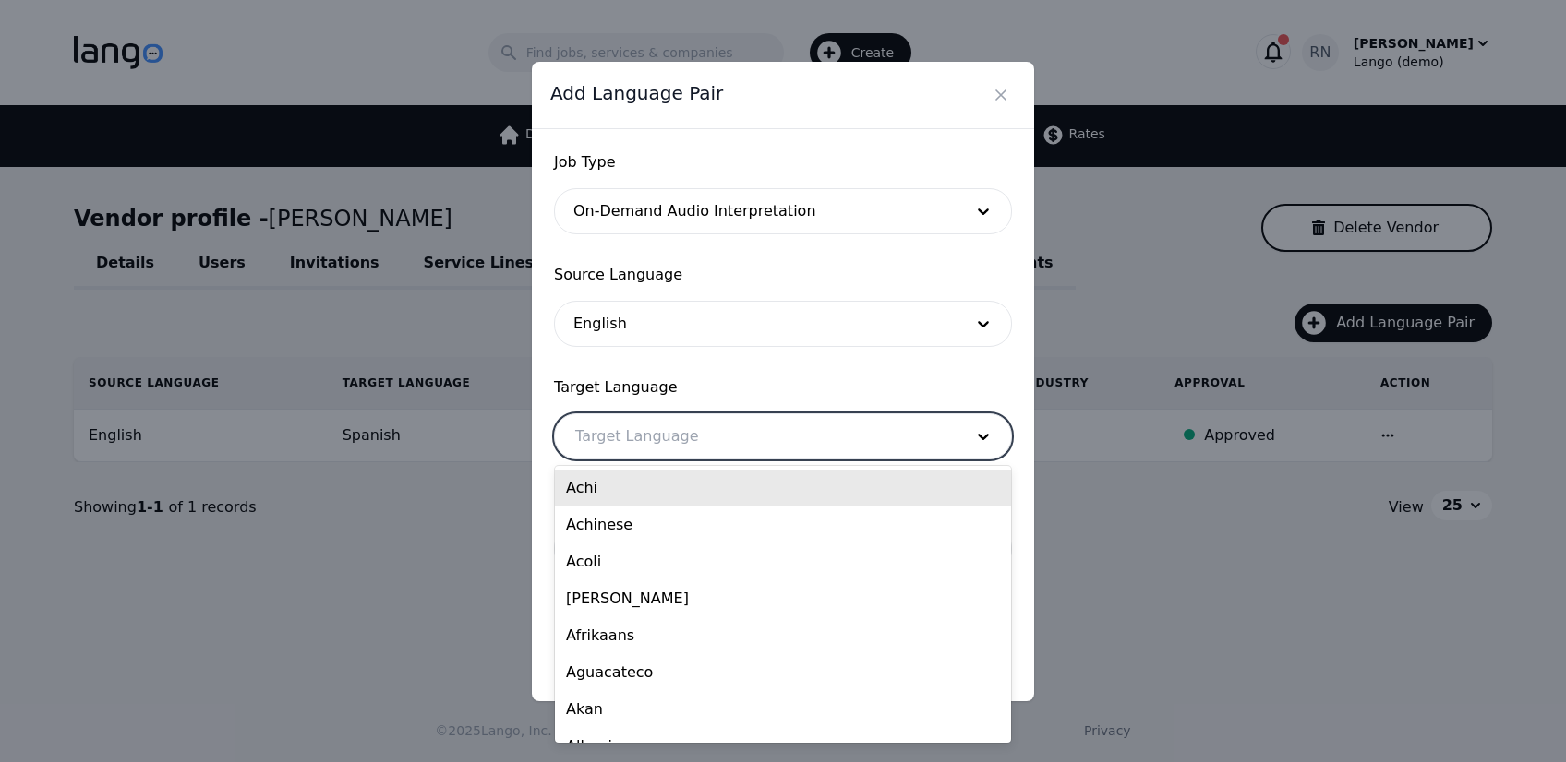
click at [634, 446] on div at bounding box center [755, 436] width 401 height 44
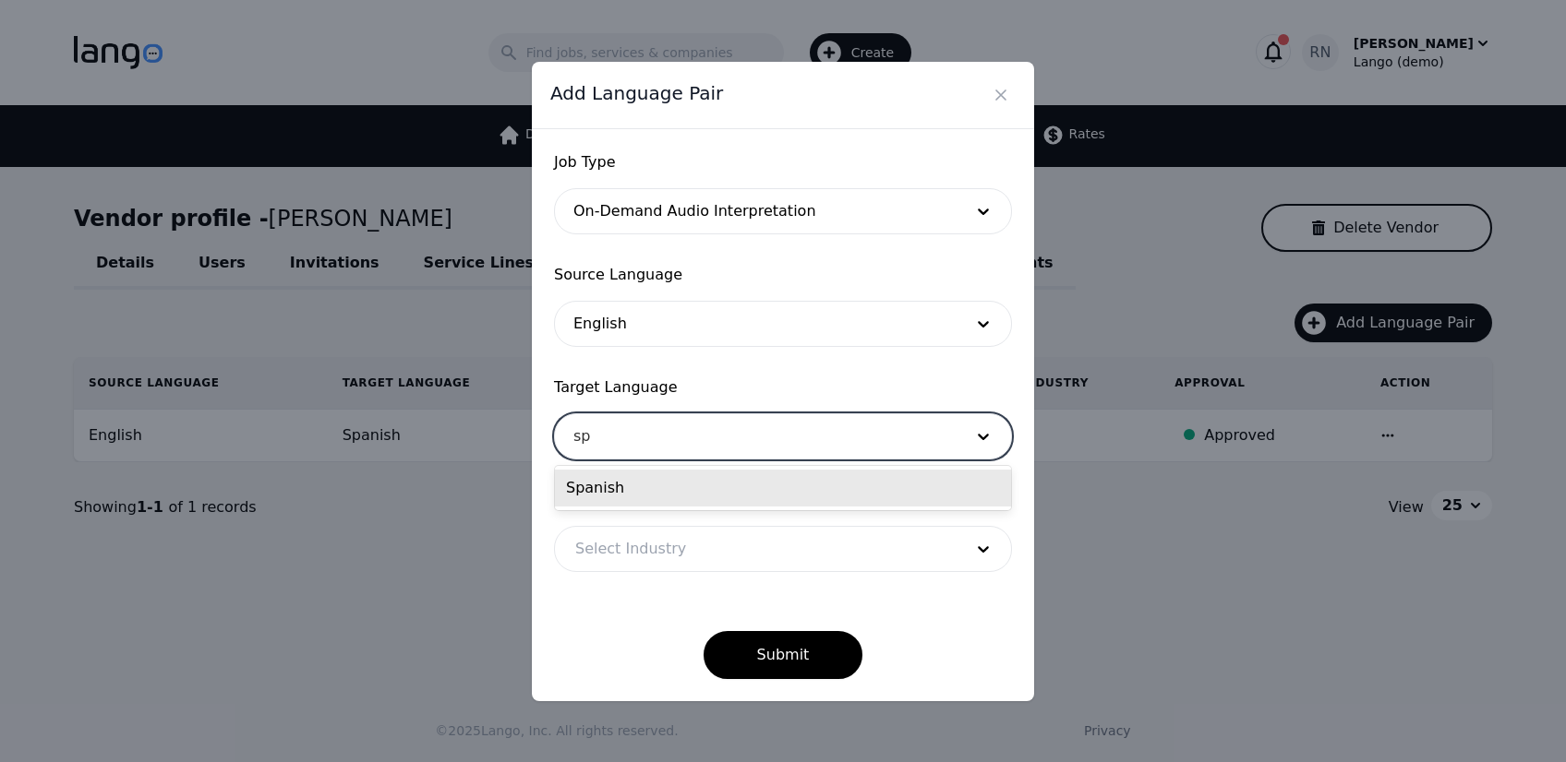
type input "spa"
click at [608, 490] on div "Spanish" at bounding box center [783, 488] width 456 height 37
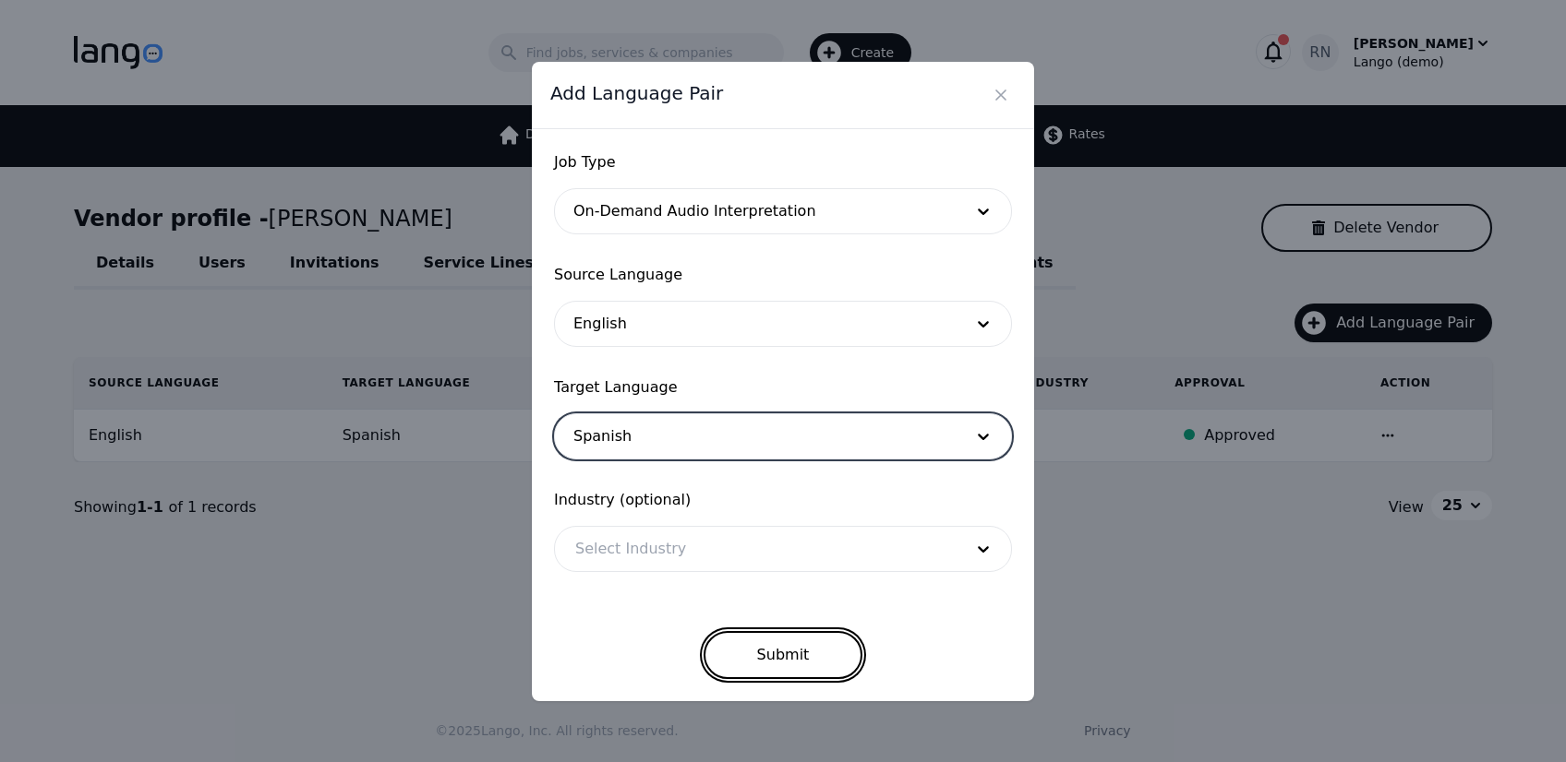
click at [802, 661] on button "Submit" at bounding box center [783, 655] width 160 height 48
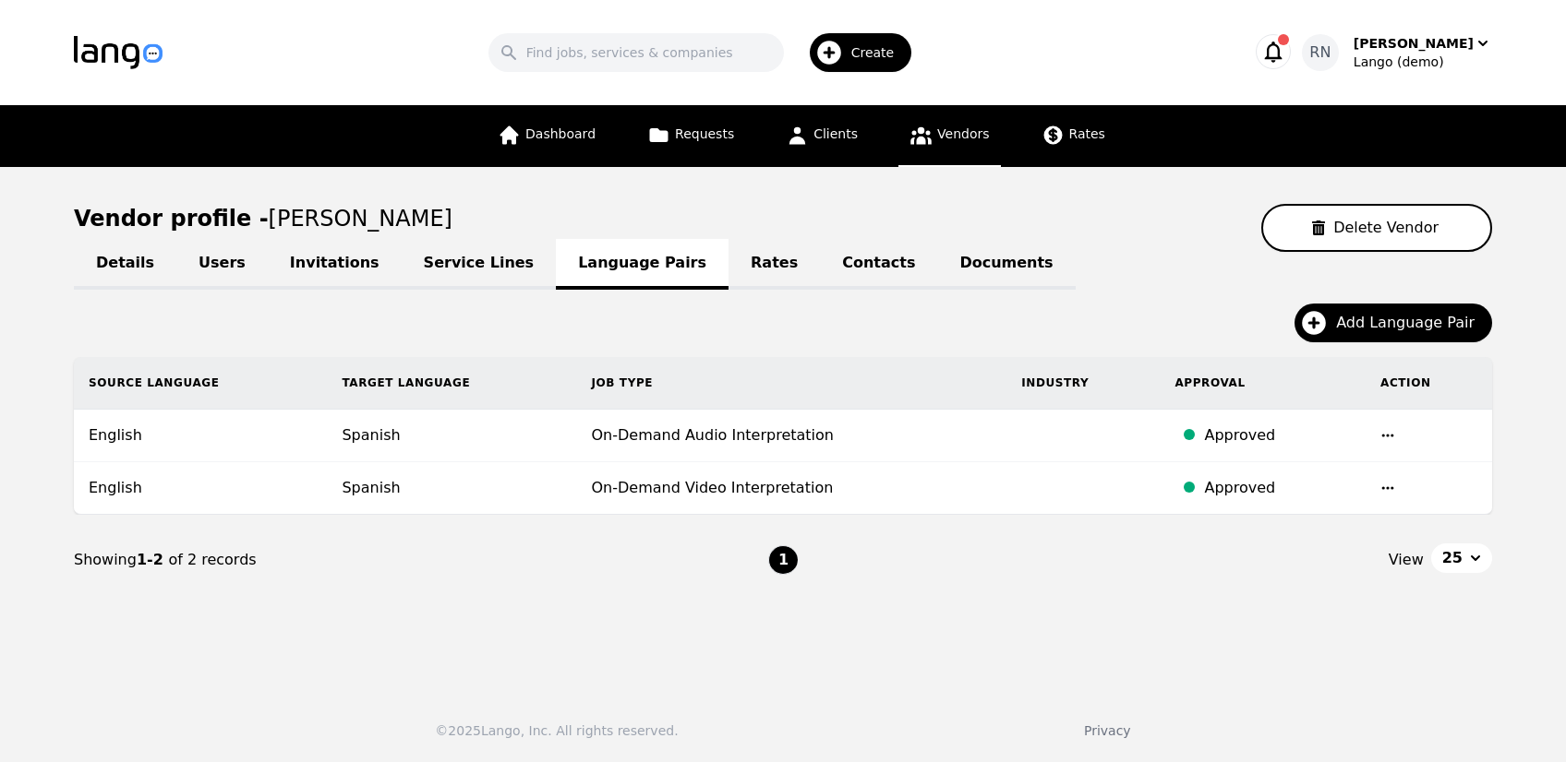
click at [728, 264] on link "Rates" at bounding box center [773, 264] width 91 height 51
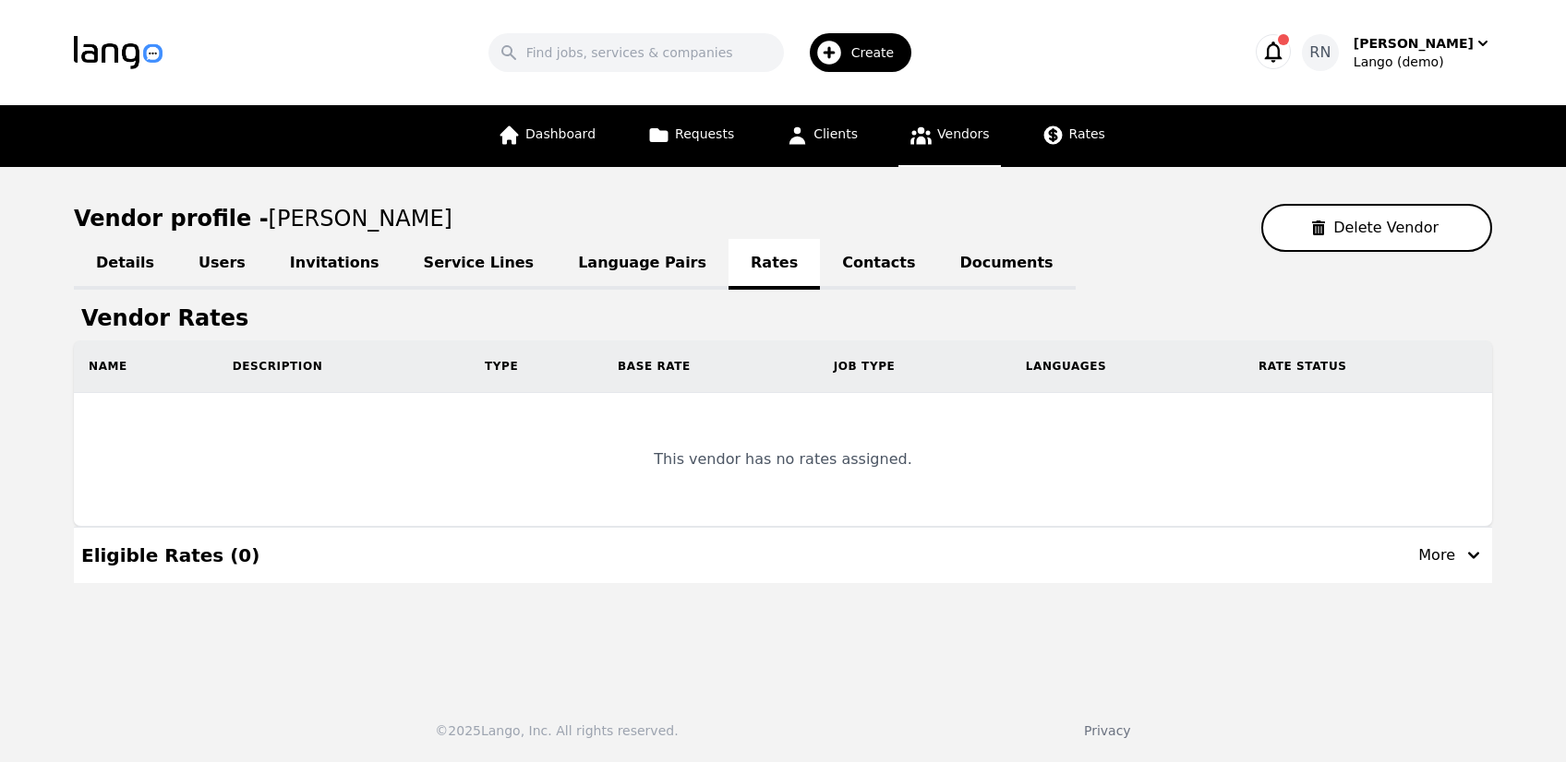
click at [820, 264] on link "Contacts" at bounding box center [878, 264] width 117 height 51
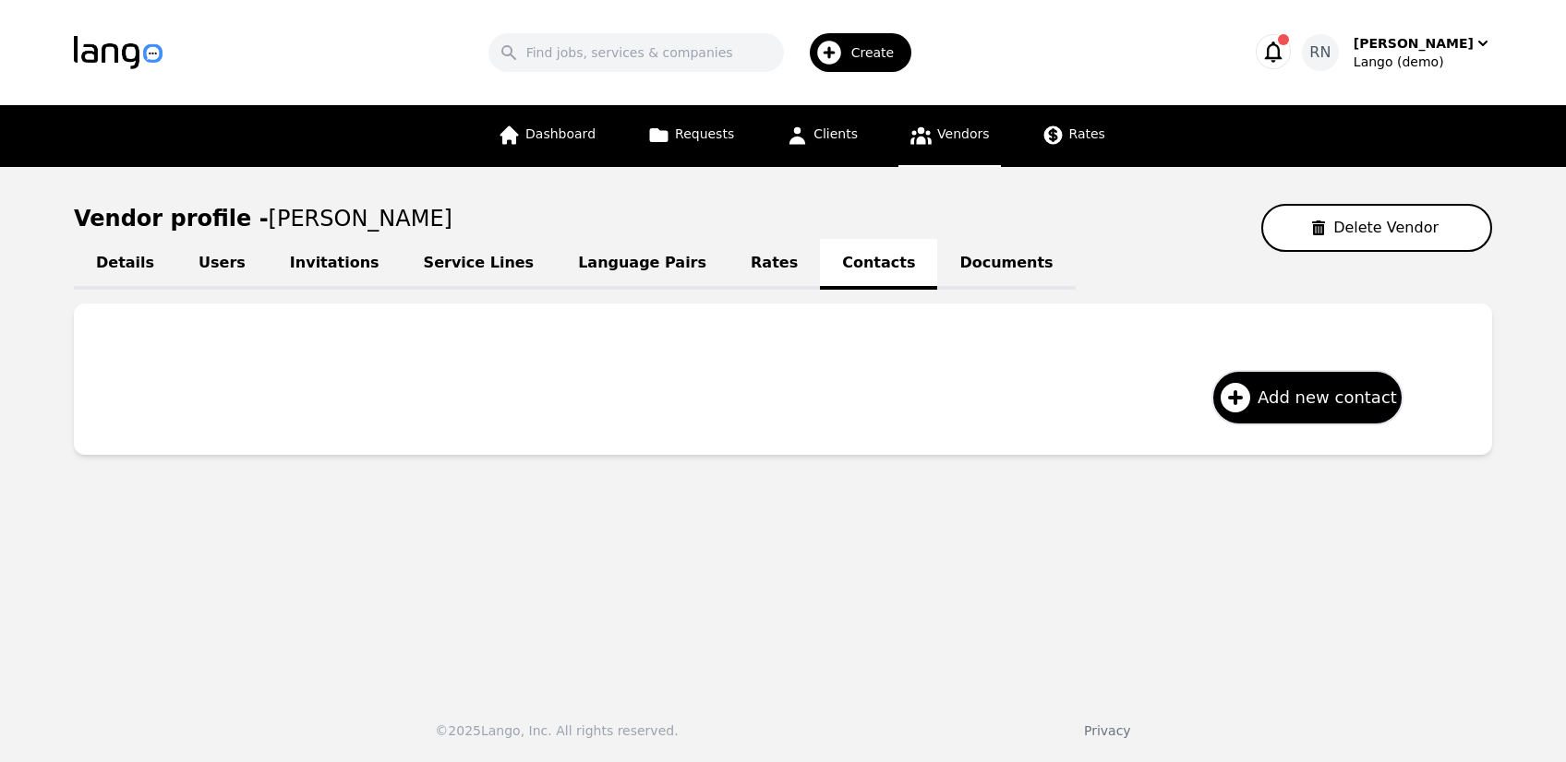
click at [937, 259] on link "Documents" at bounding box center [1006, 264] width 138 height 51
